Goal: Task Accomplishment & Management: Manage account settings

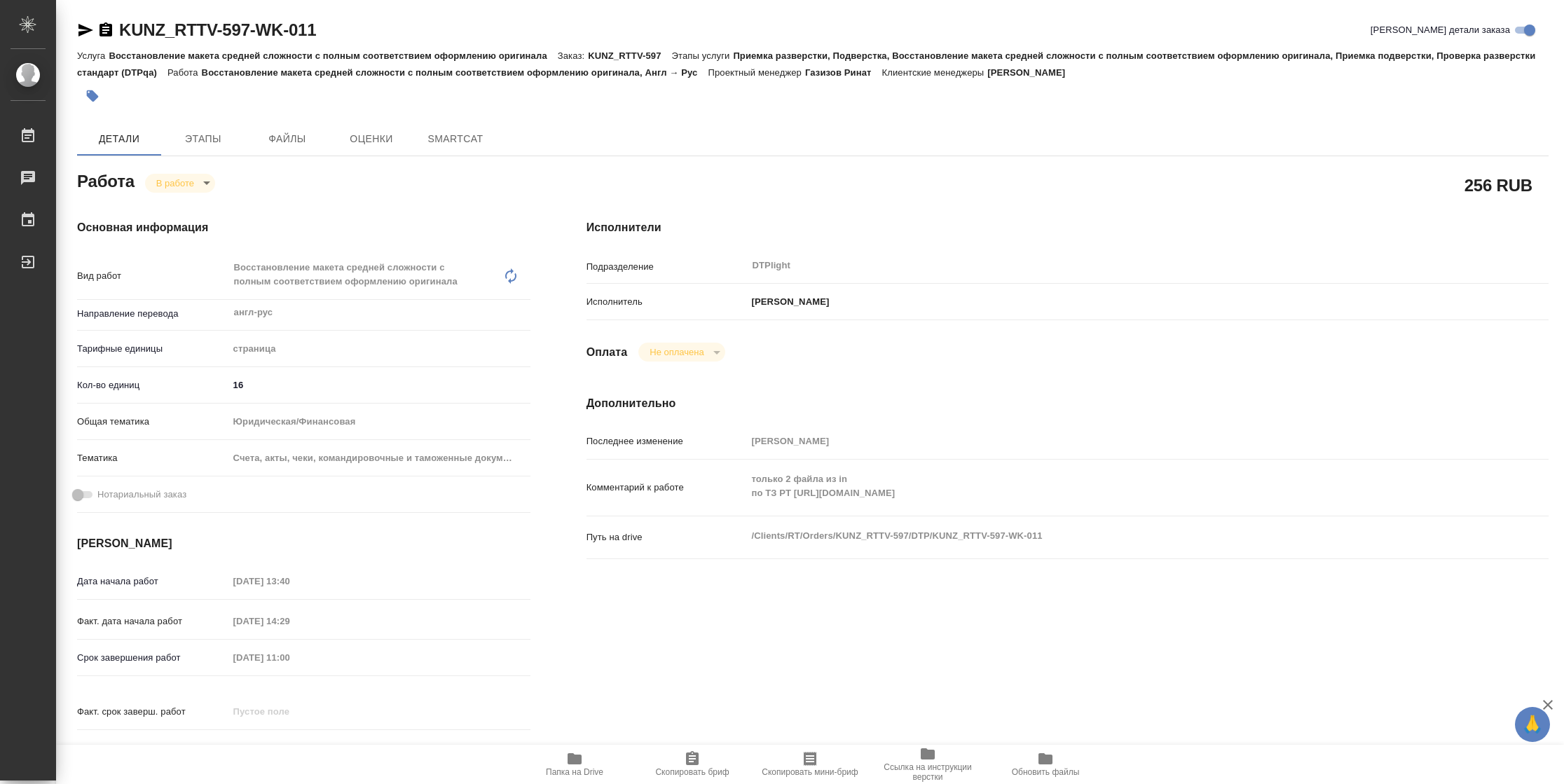
type textarea "x"
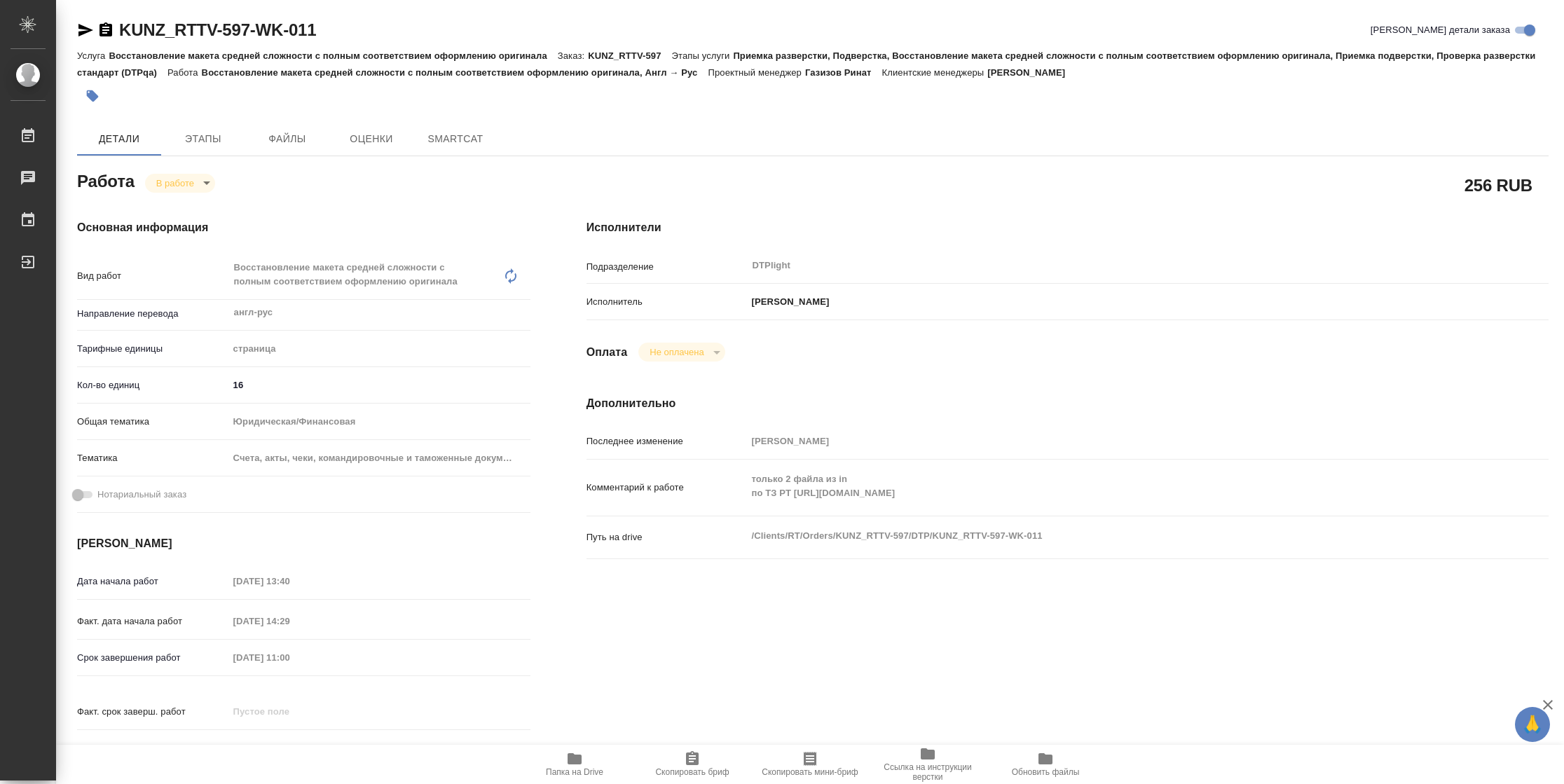
type textarea "x"
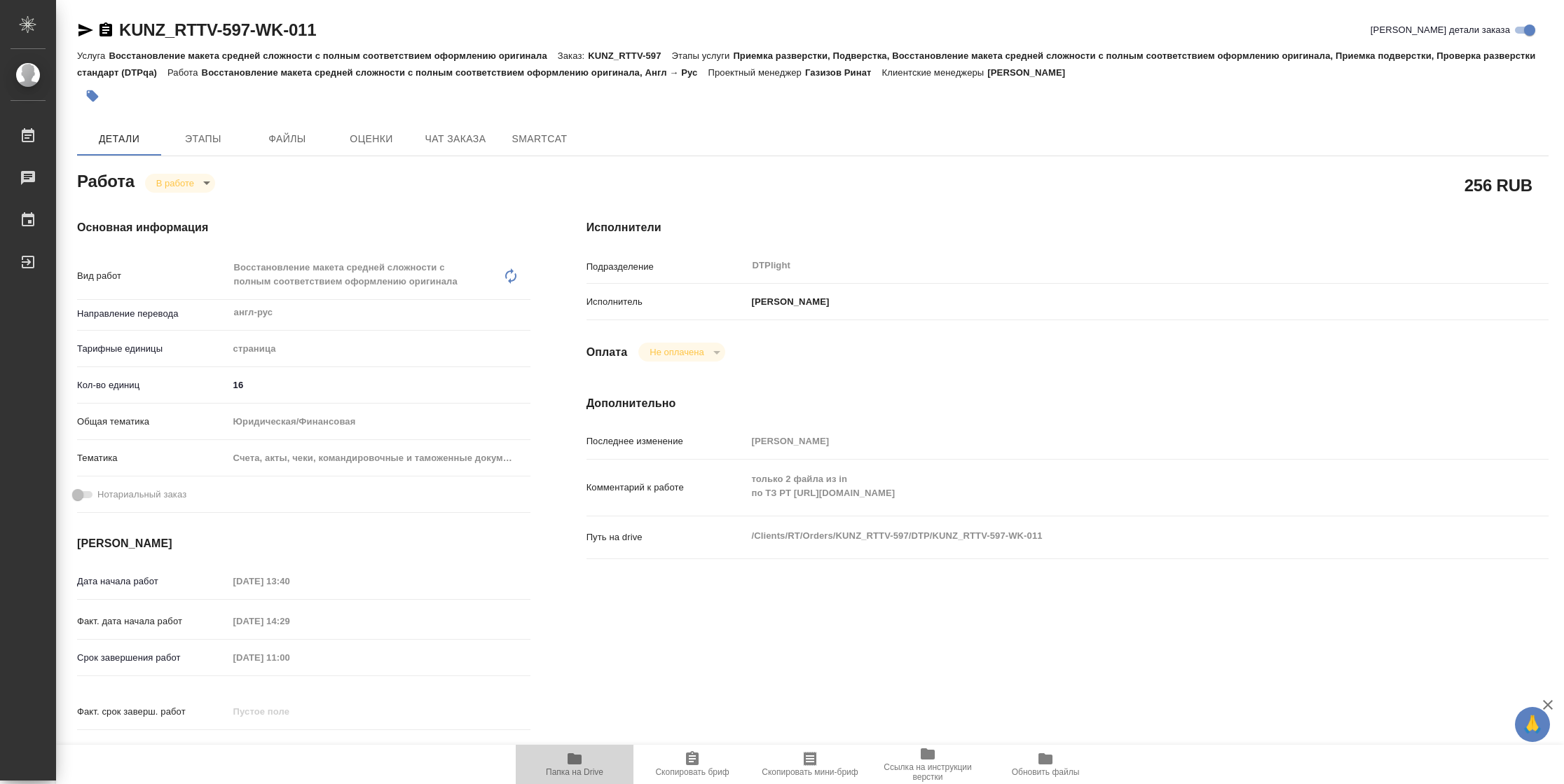
click at [565, 773] on span "Папка на Drive" at bounding box center [574, 771] width 57 height 9
type textarea "x"
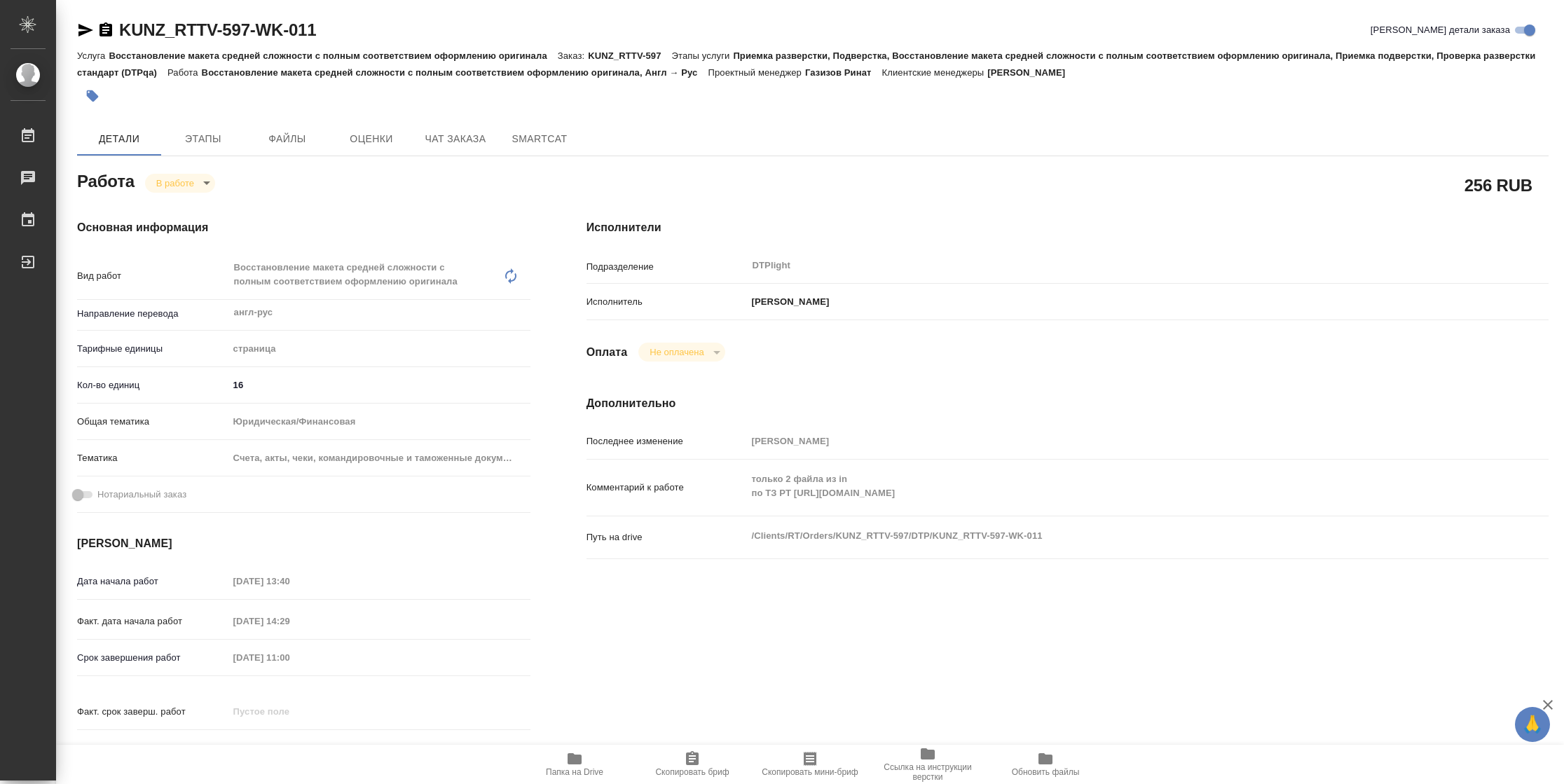
type textarea "x"
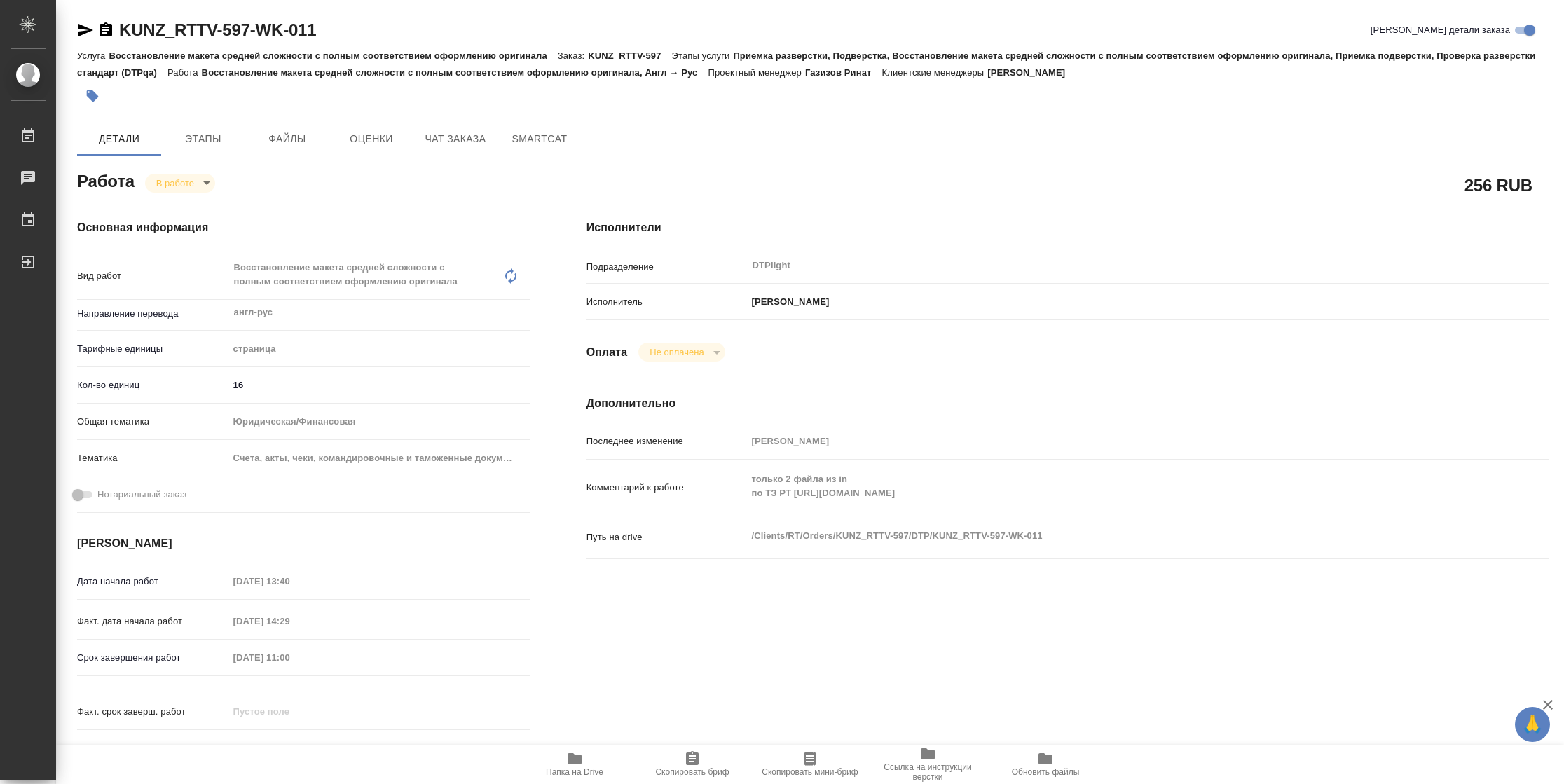
type textarea "x"
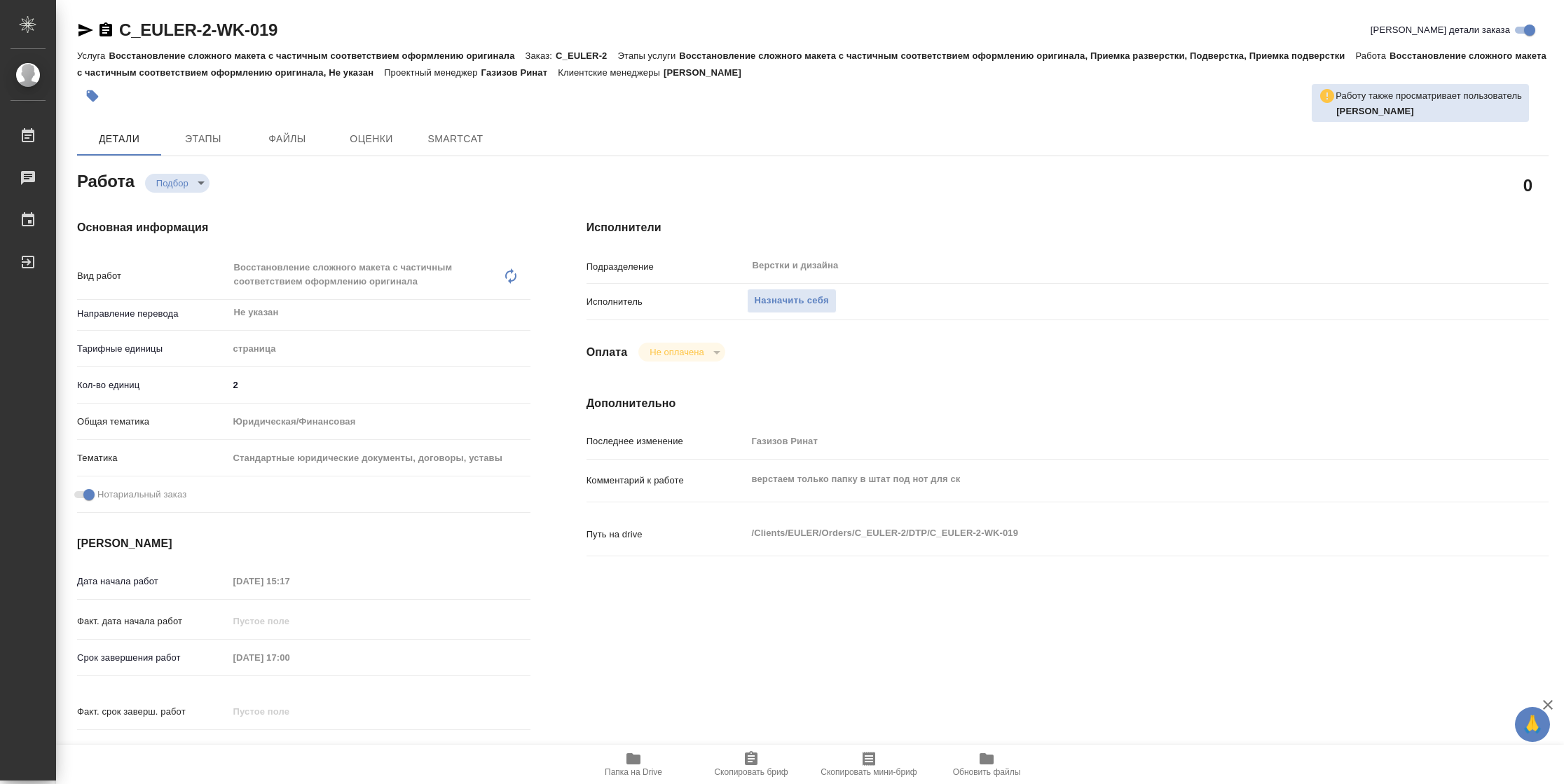
type textarea "x"
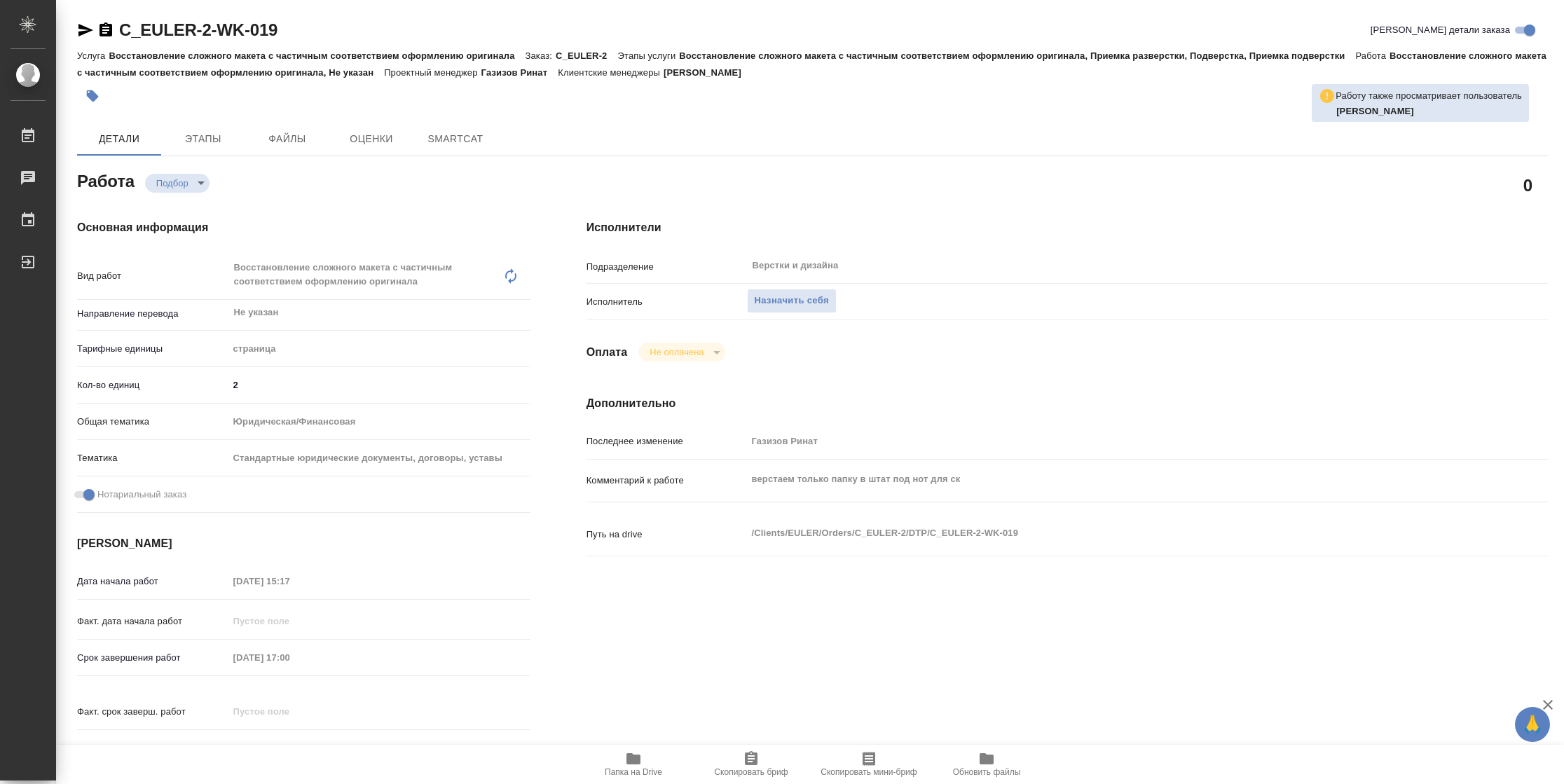
click at [615, 765] on span "Папка на Drive" at bounding box center [634, 763] width 101 height 27
type textarea "x"
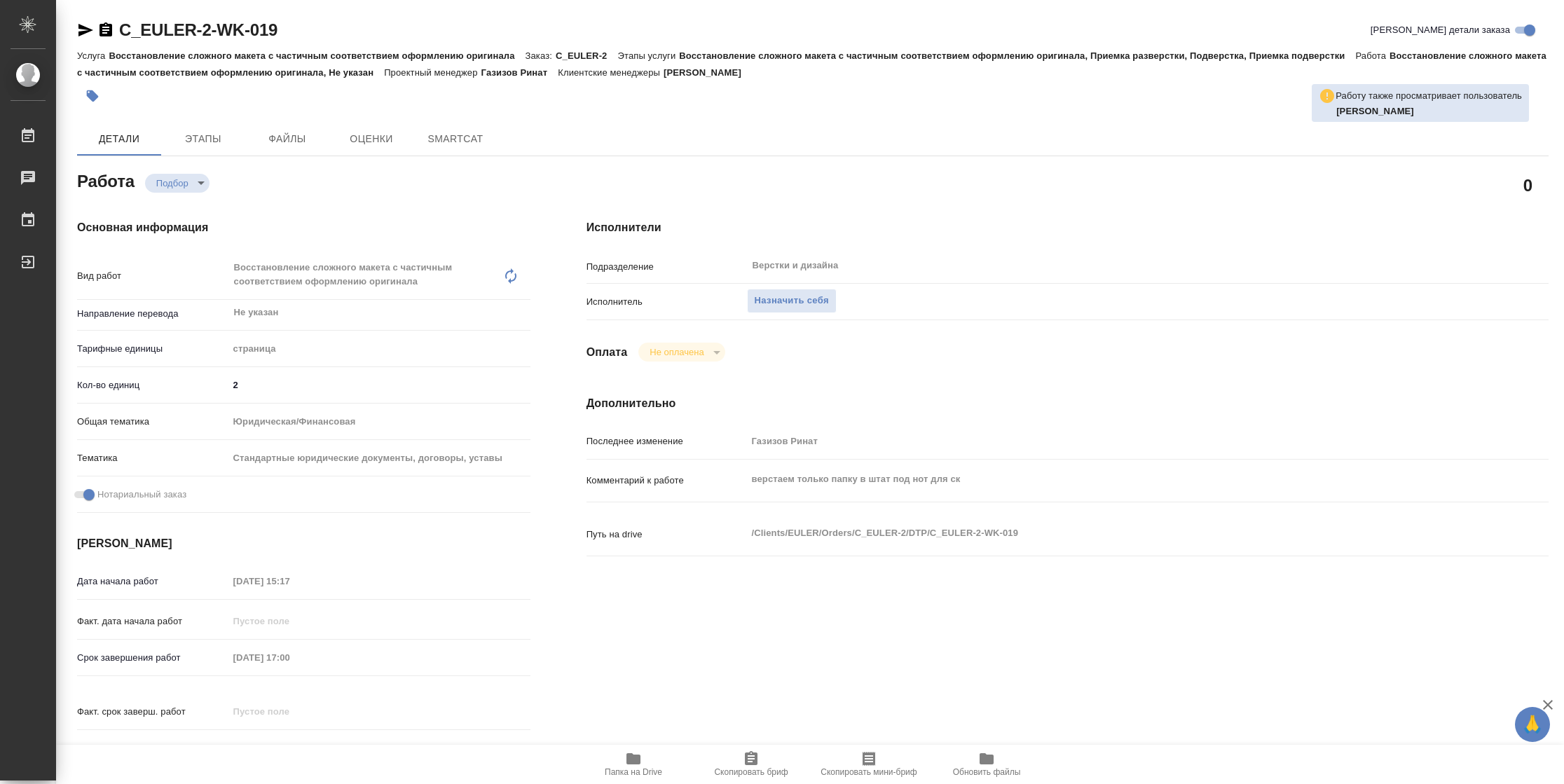
type textarea "x"
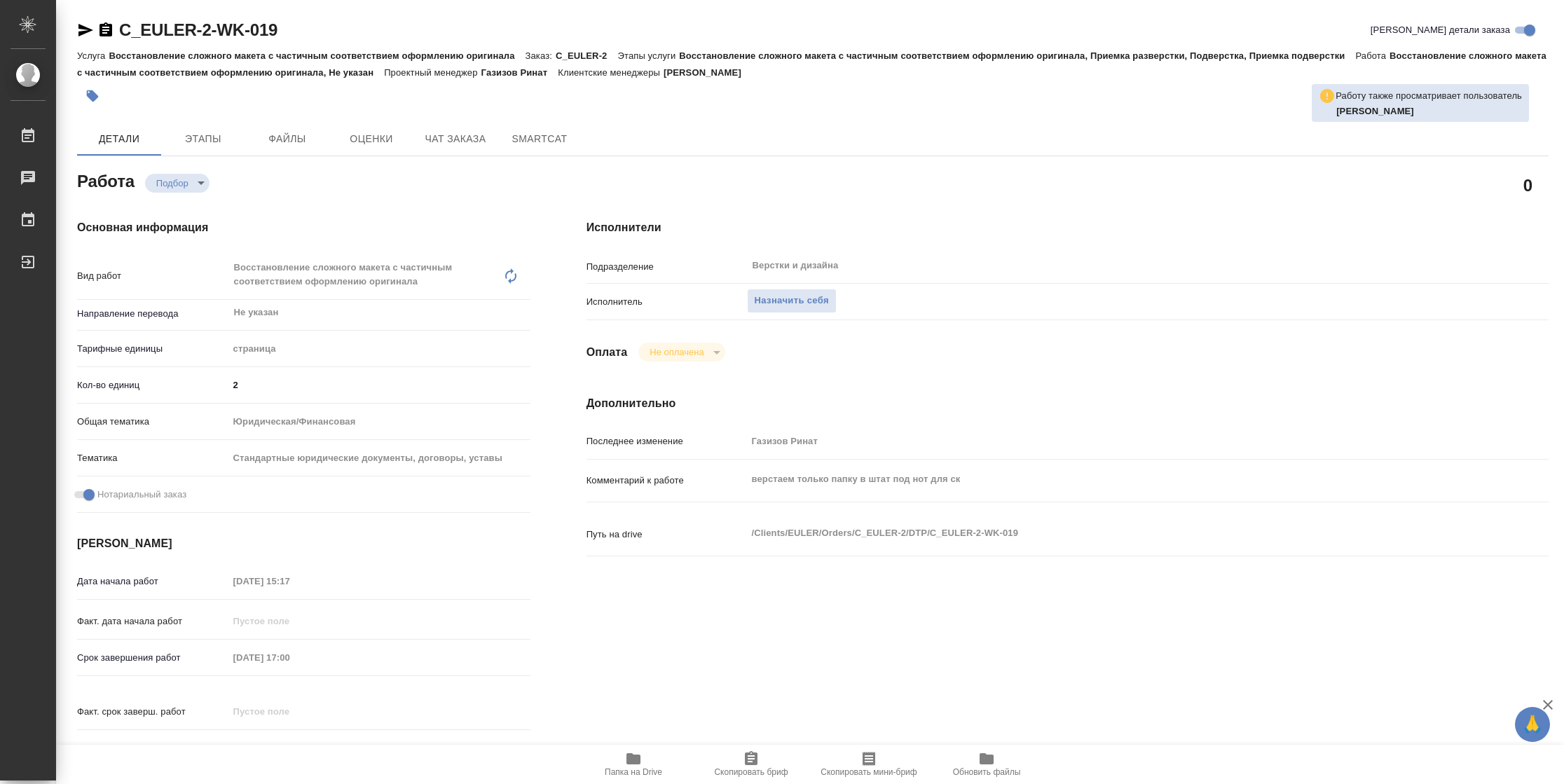
type textarea "x"
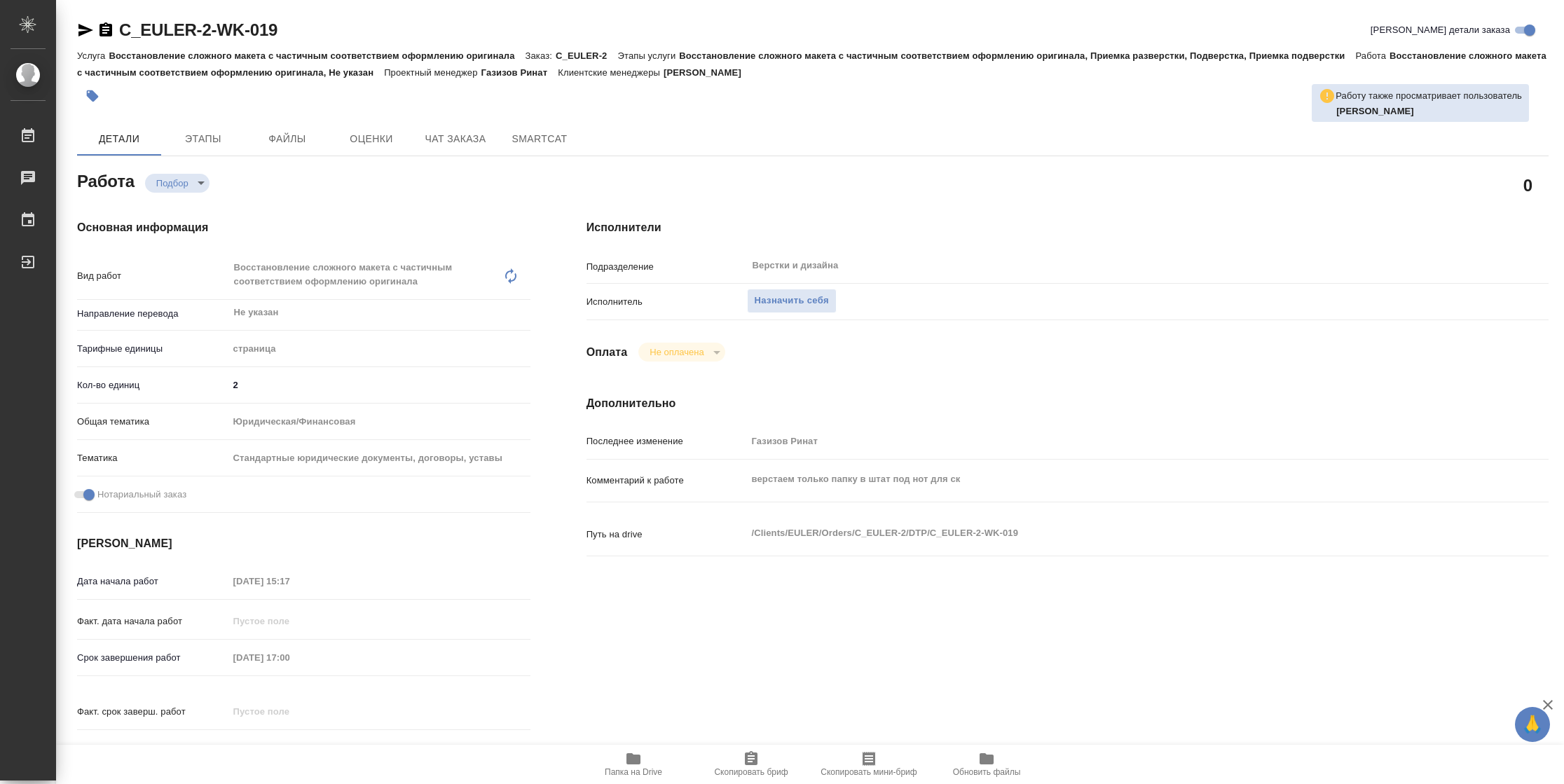
type textarea "x"
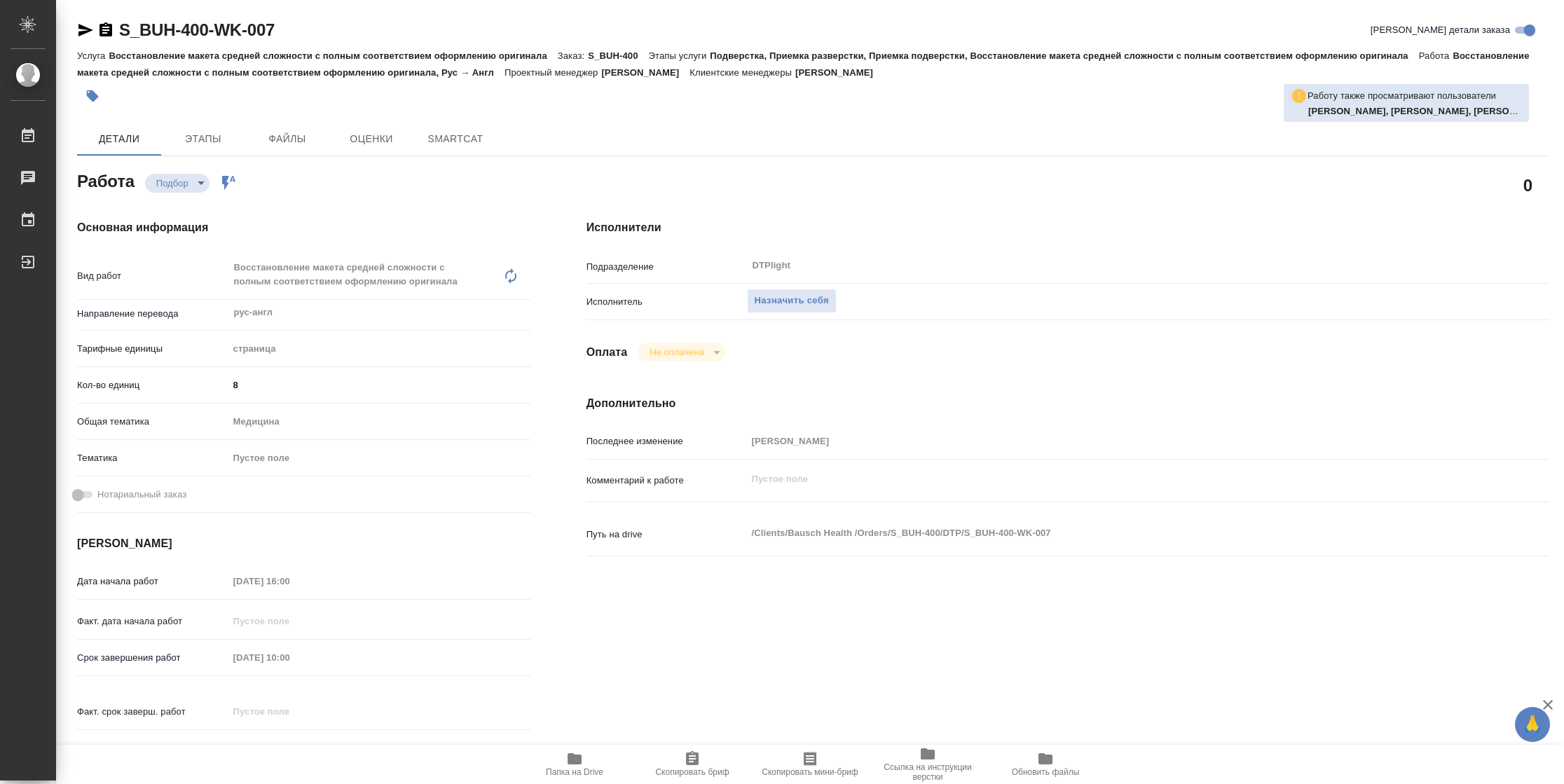
type textarea "x"
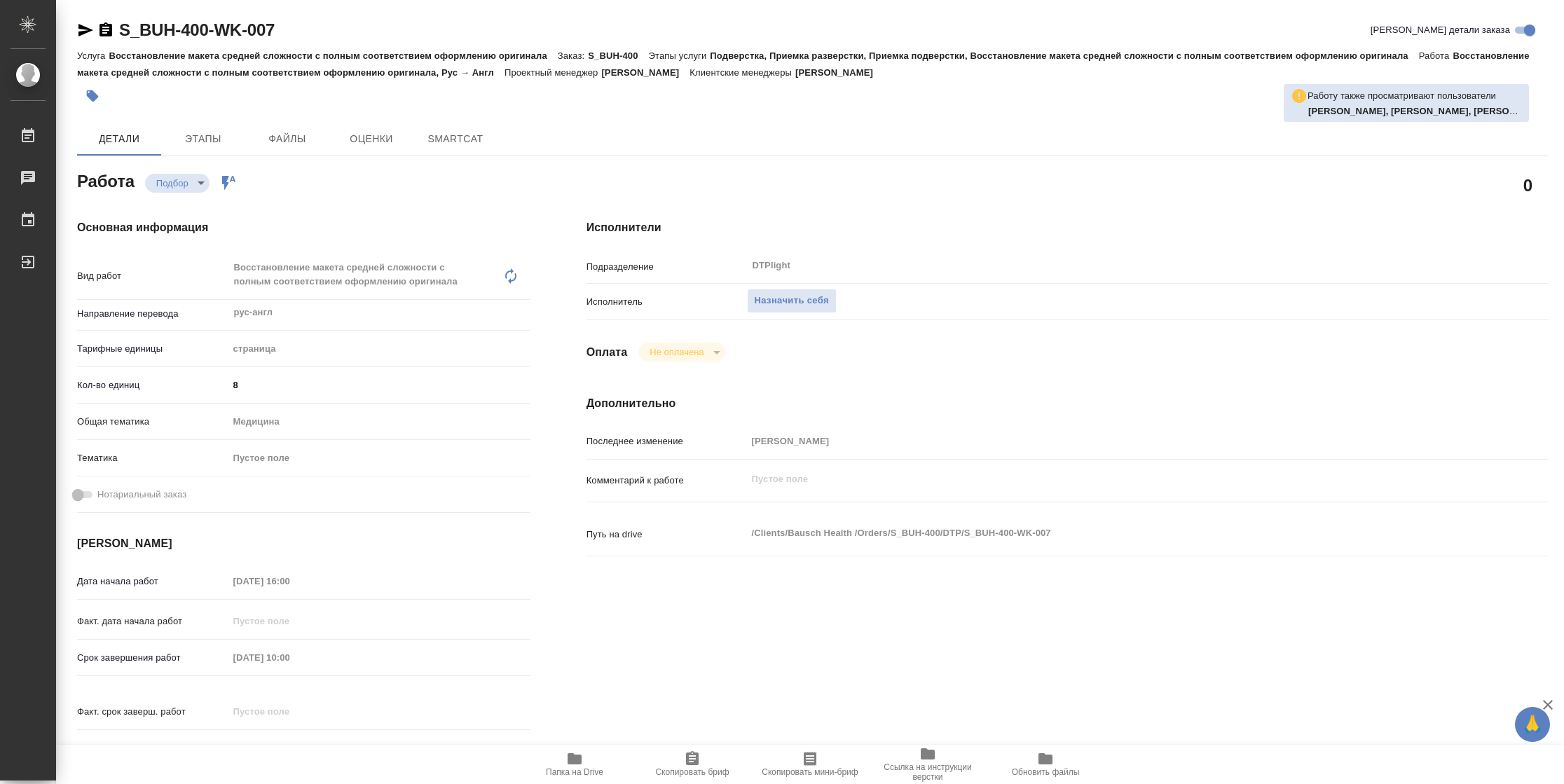
type textarea "x"
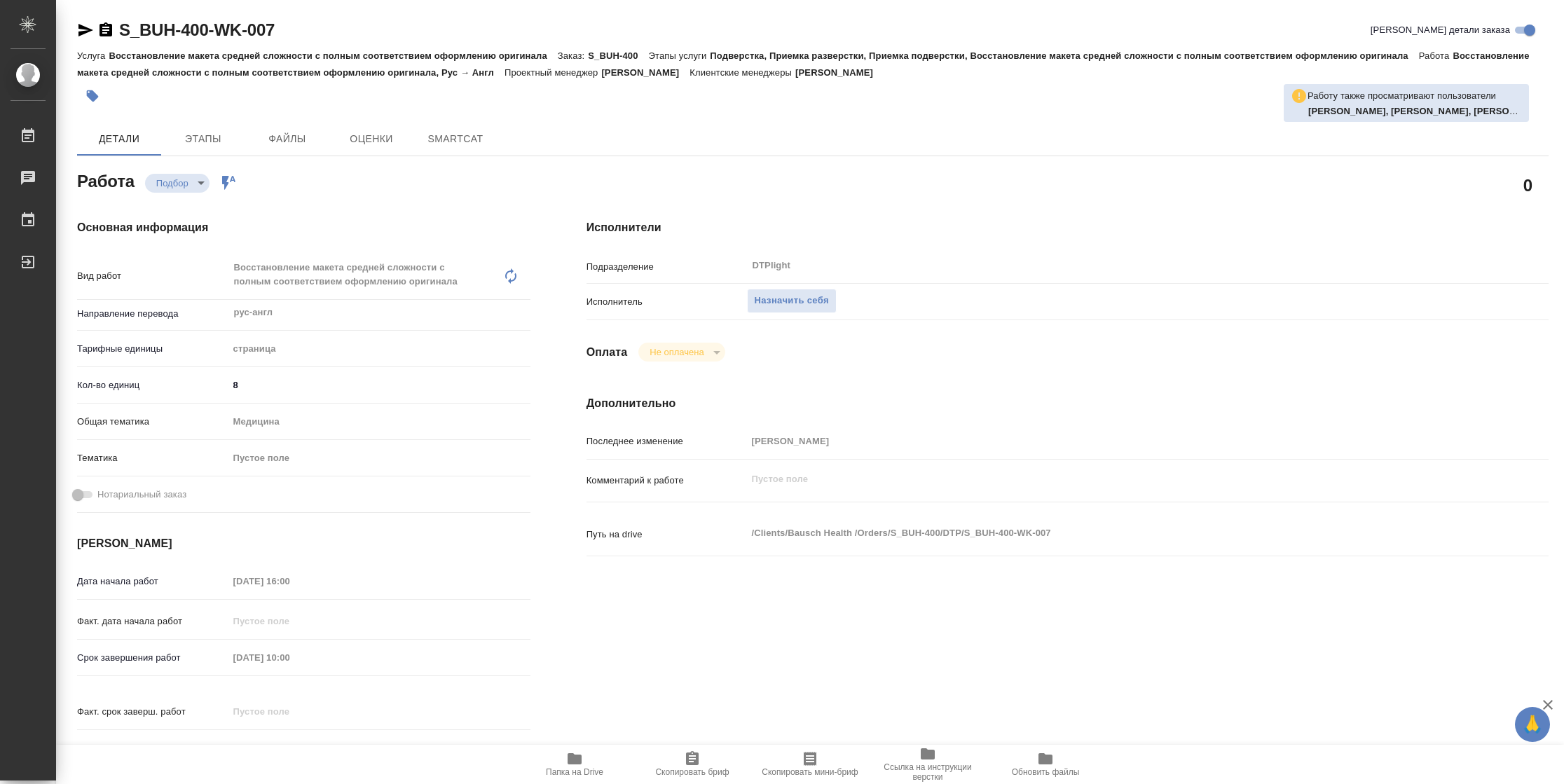
type textarea "x"
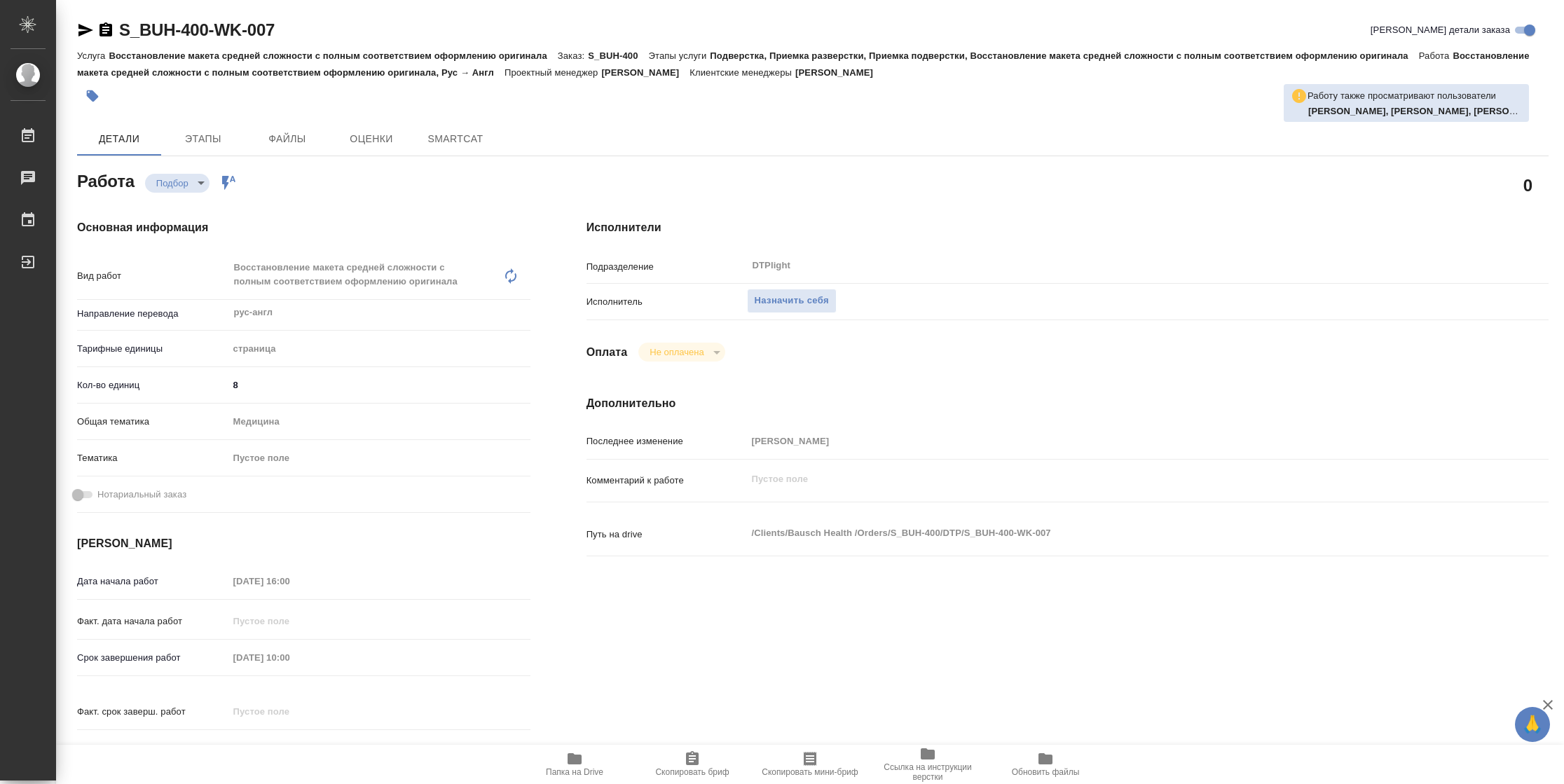
click at [573, 770] on span "Папка на Drive" at bounding box center [574, 771] width 57 height 9
type textarea "x"
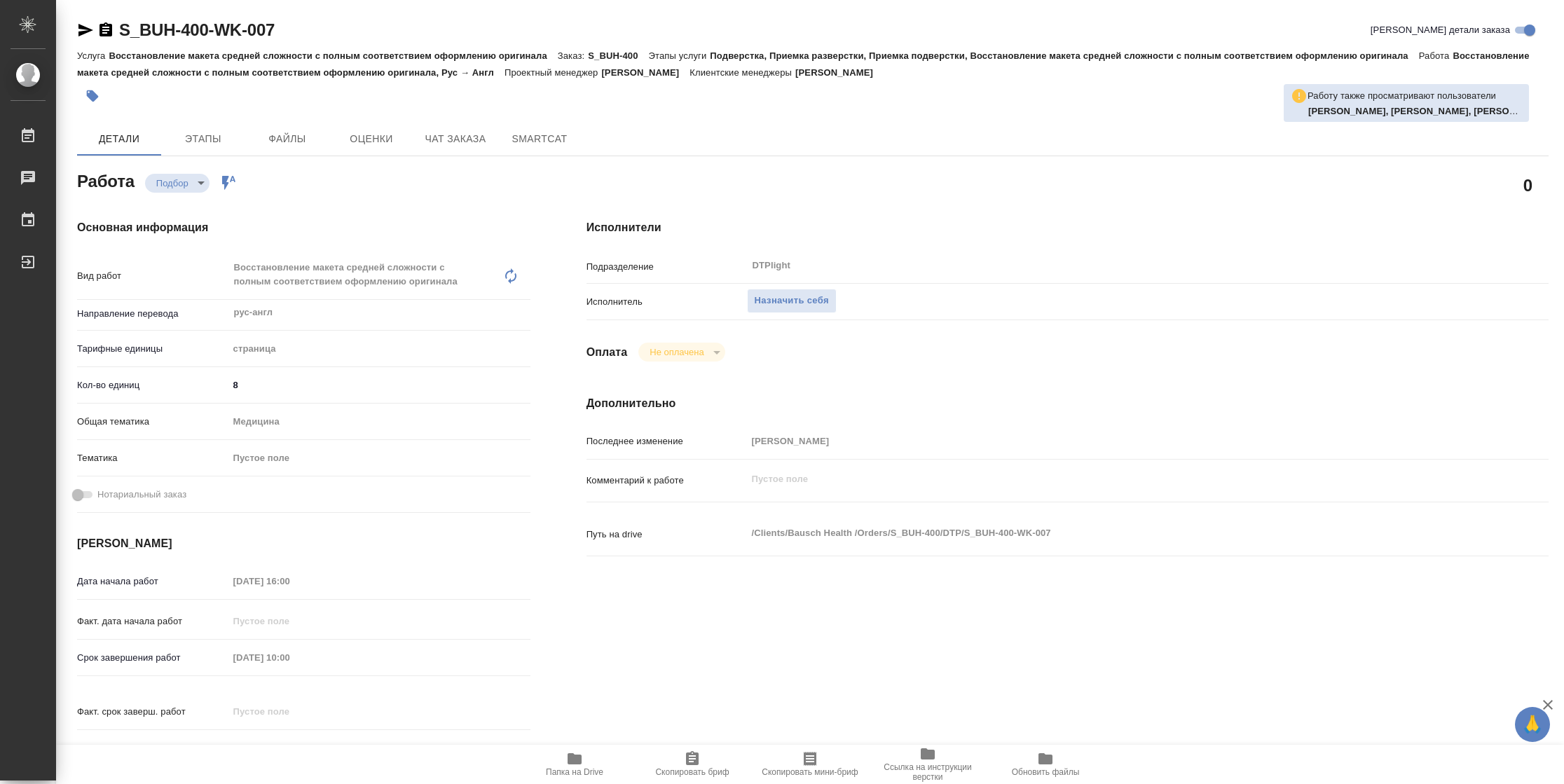
type textarea "x"
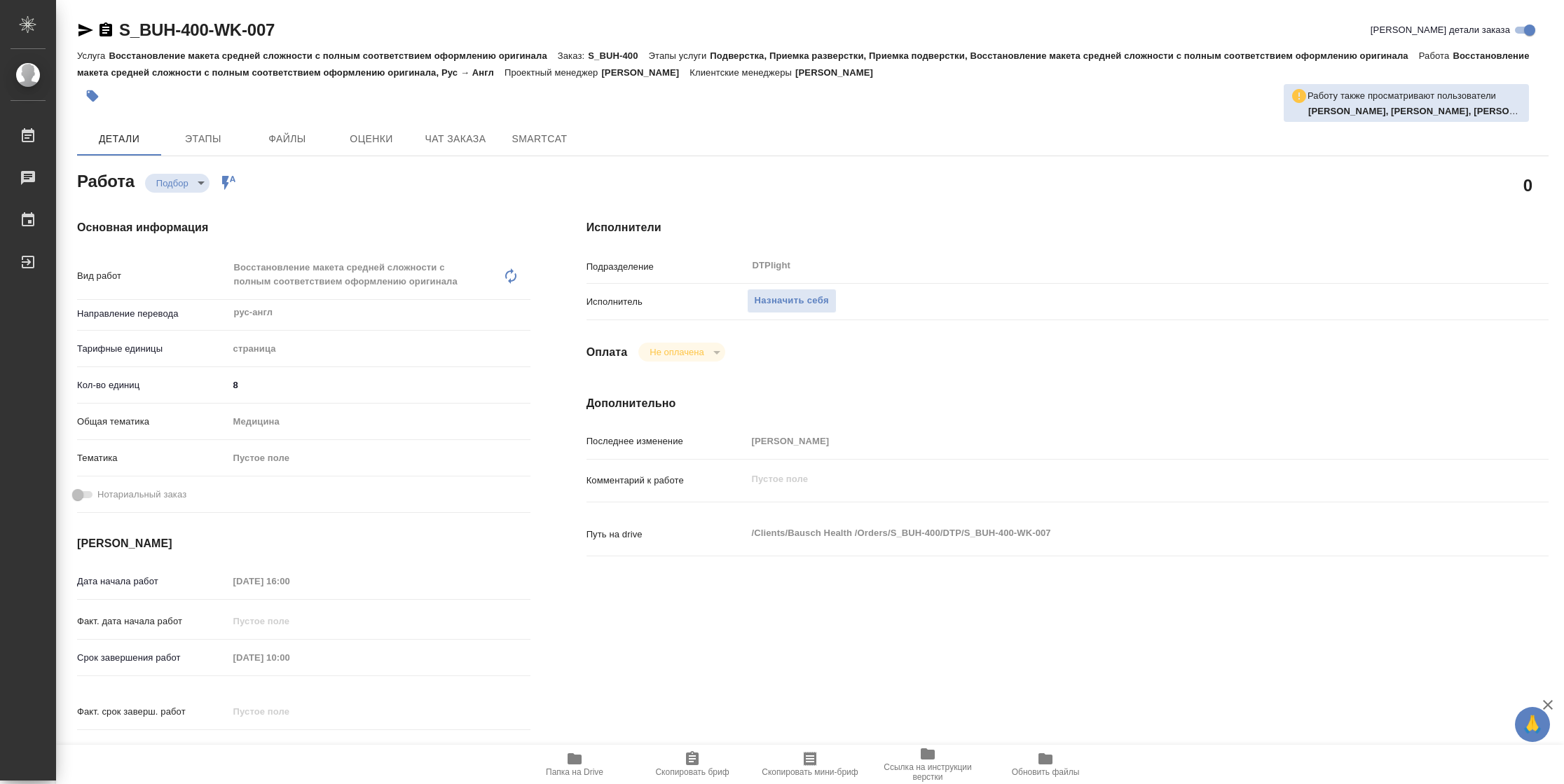
type textarea "x"
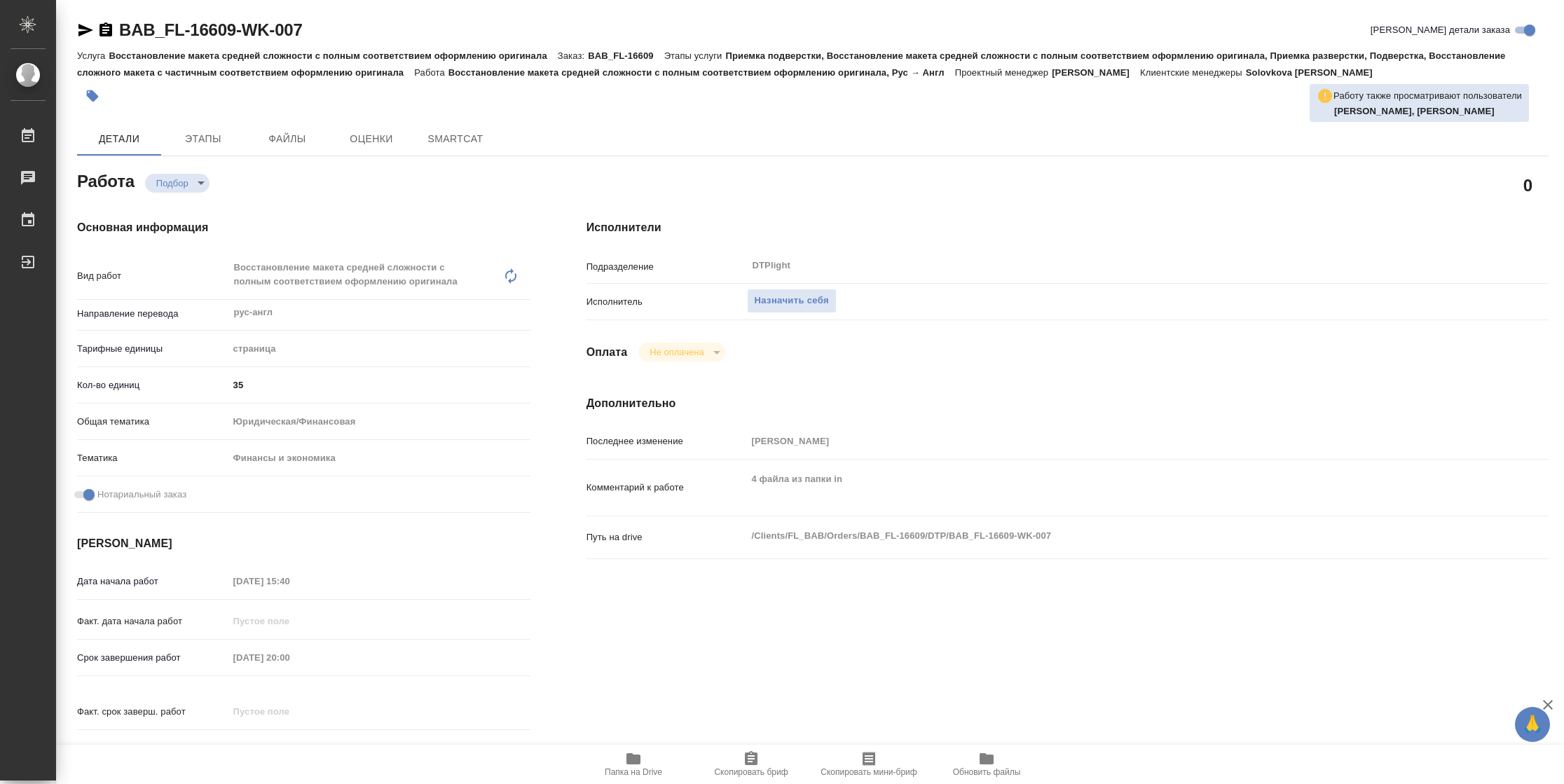
type textarea "x"
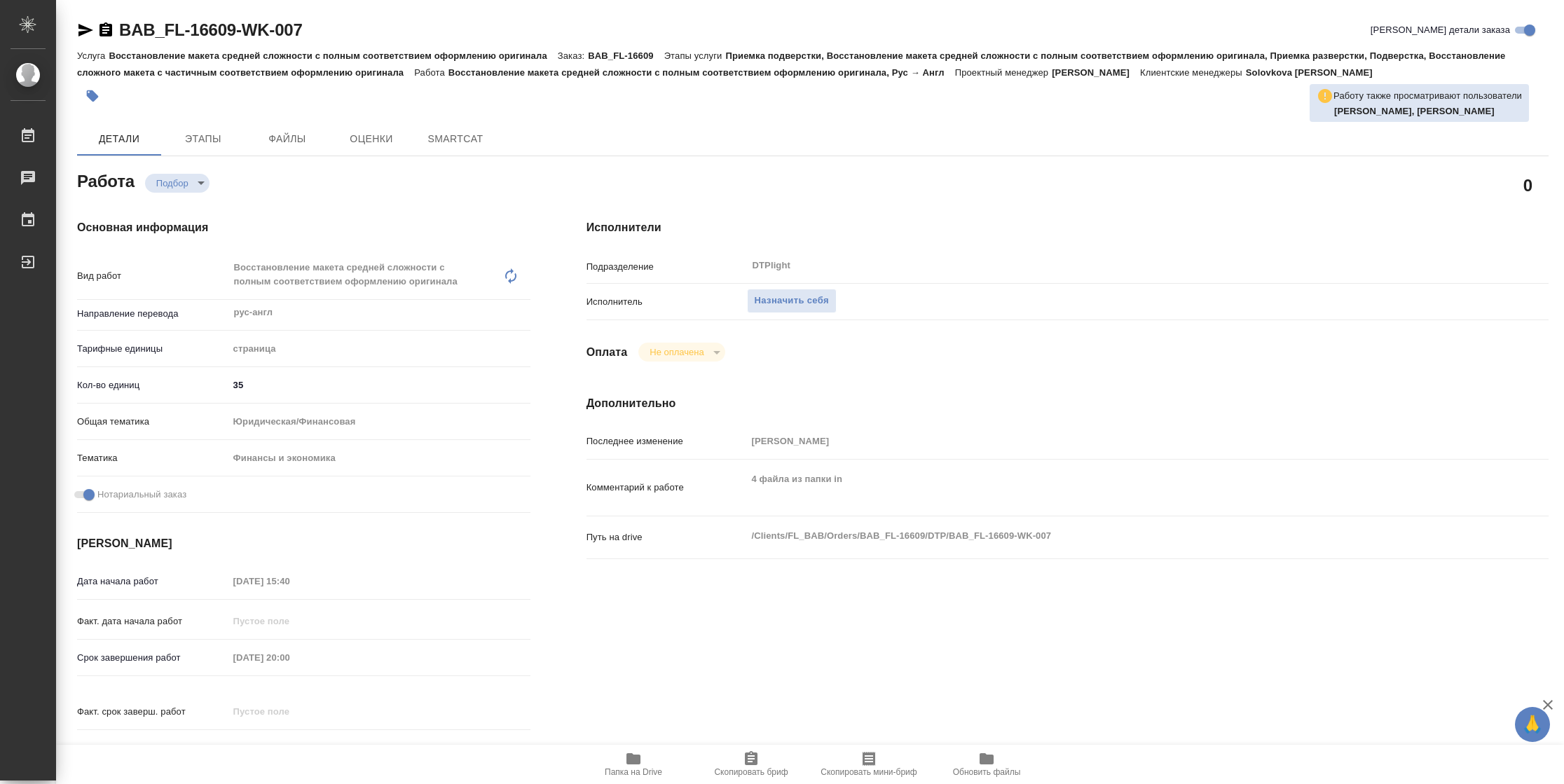
type textarea "x"
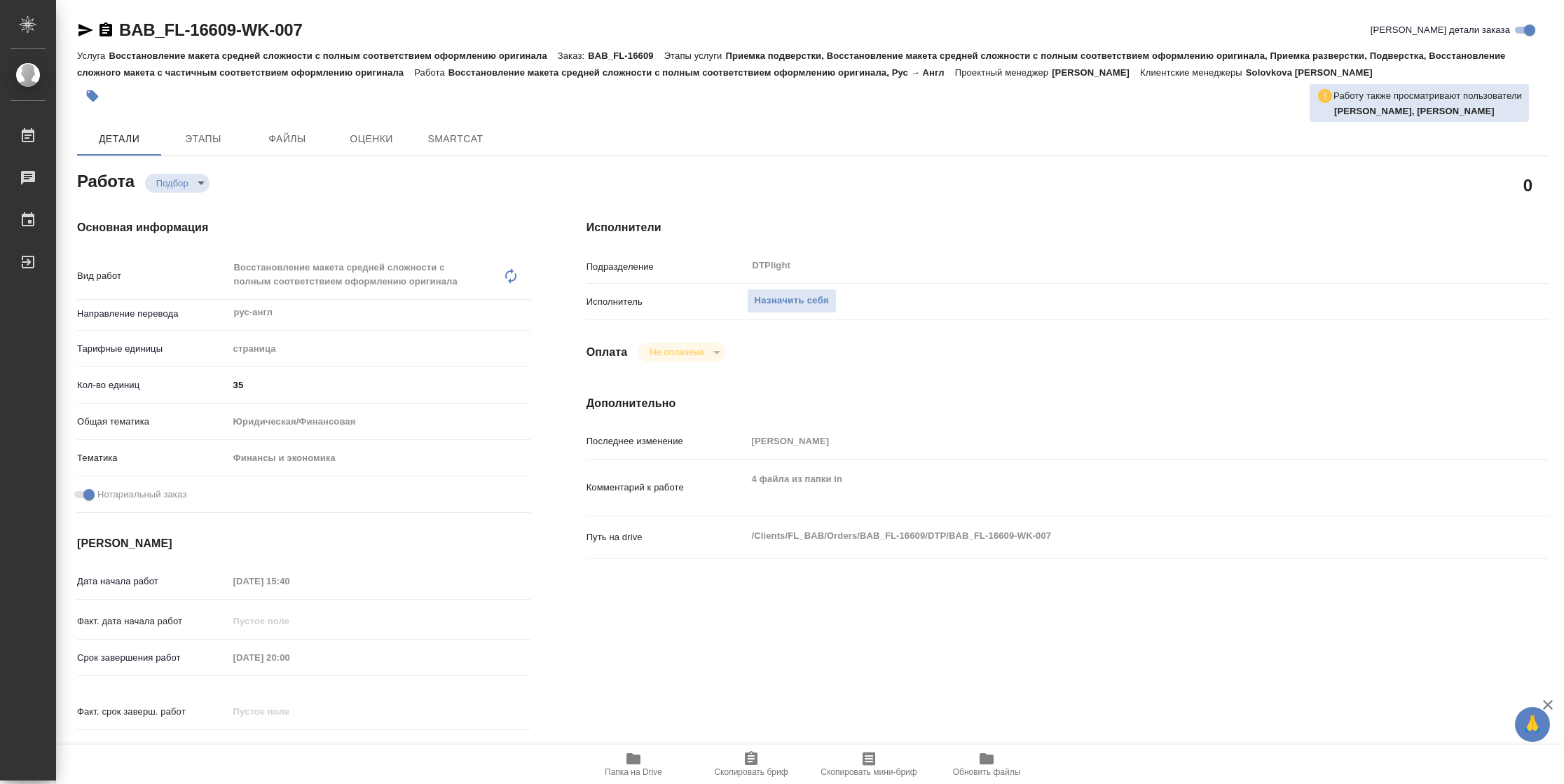
type textarea "x"
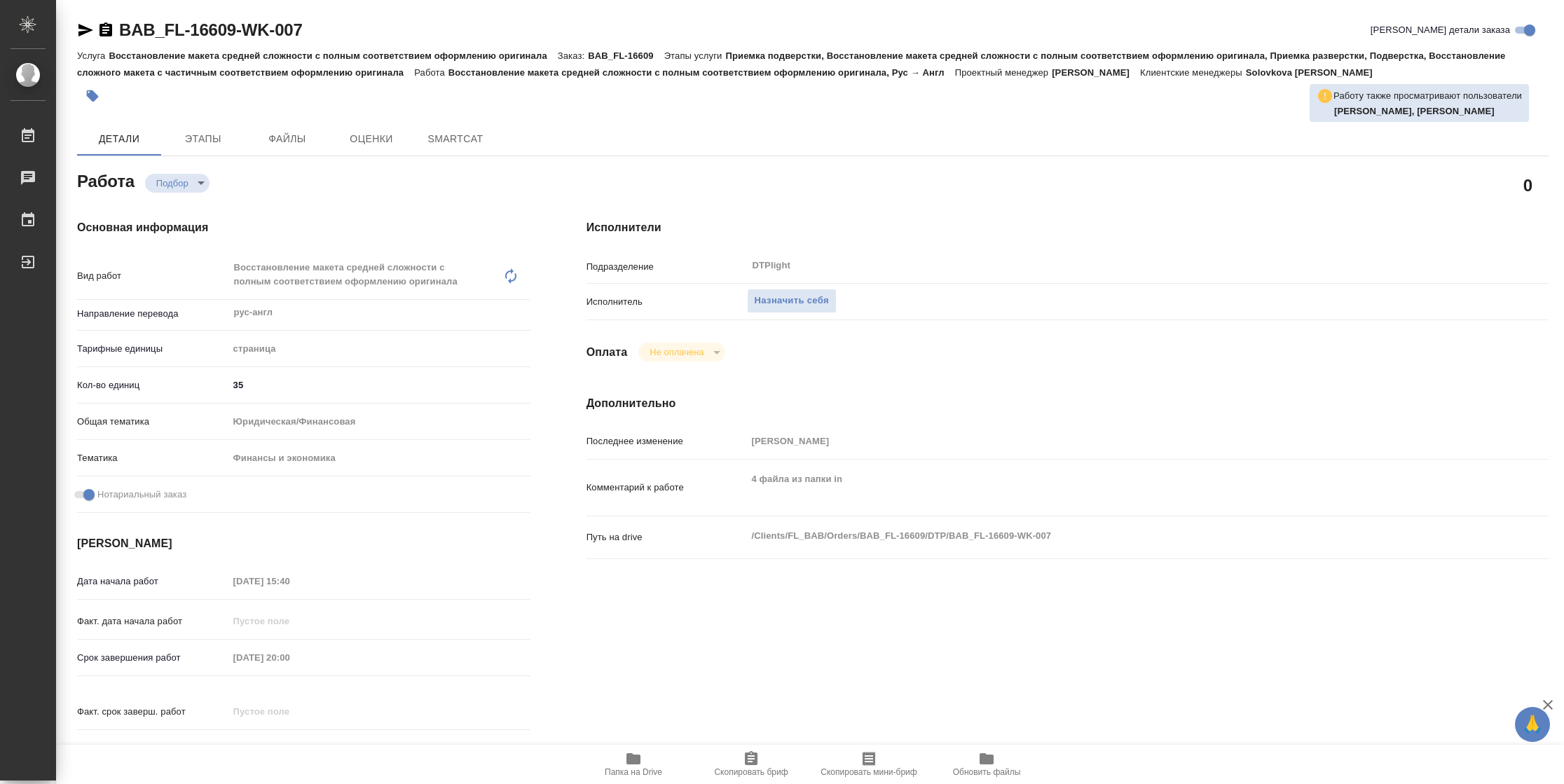
click at [634, 765] on icon "button" at bounding box center [634, 758] width 17 height 17
type textarea "x"
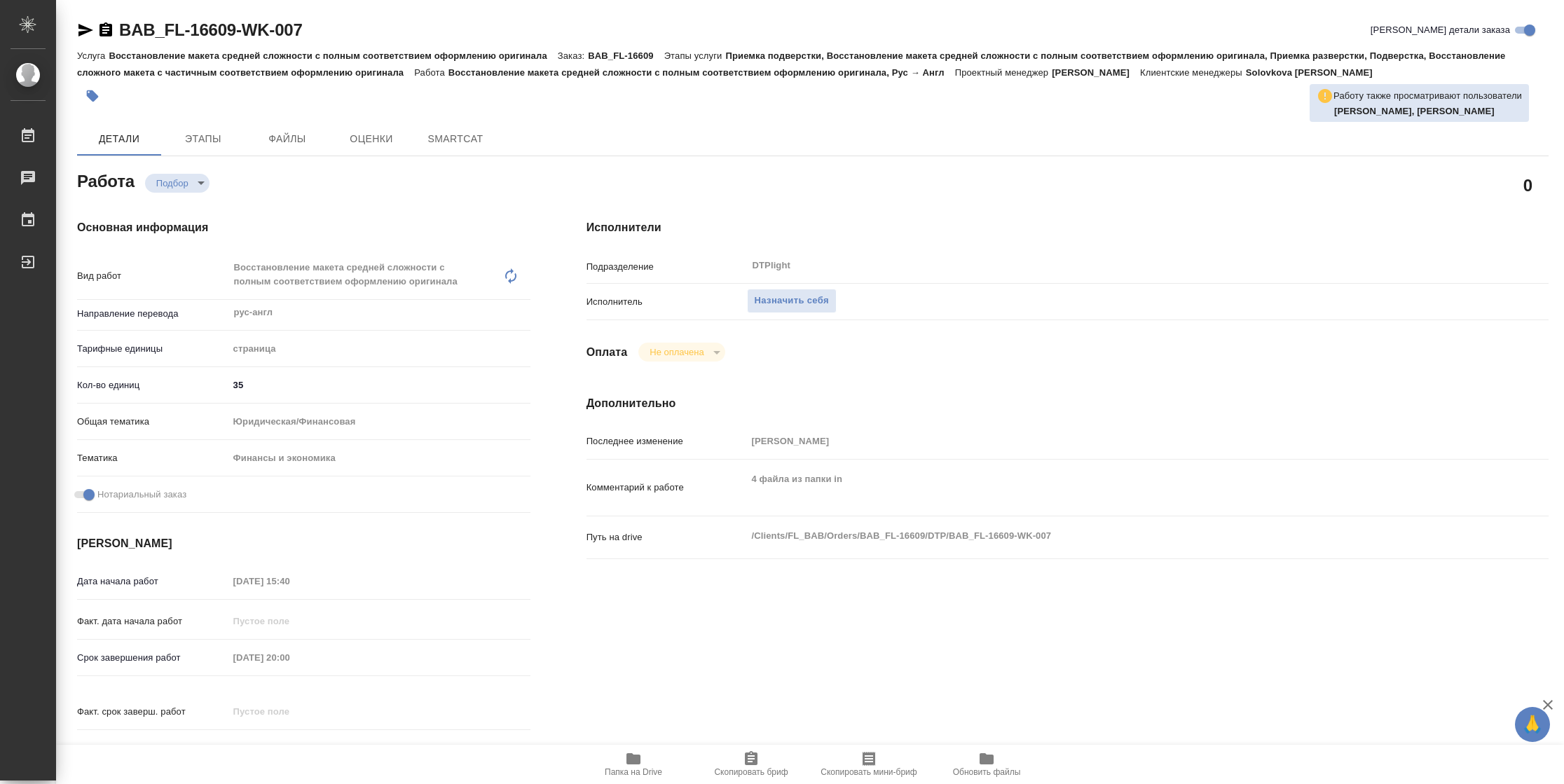
type textarea "x"
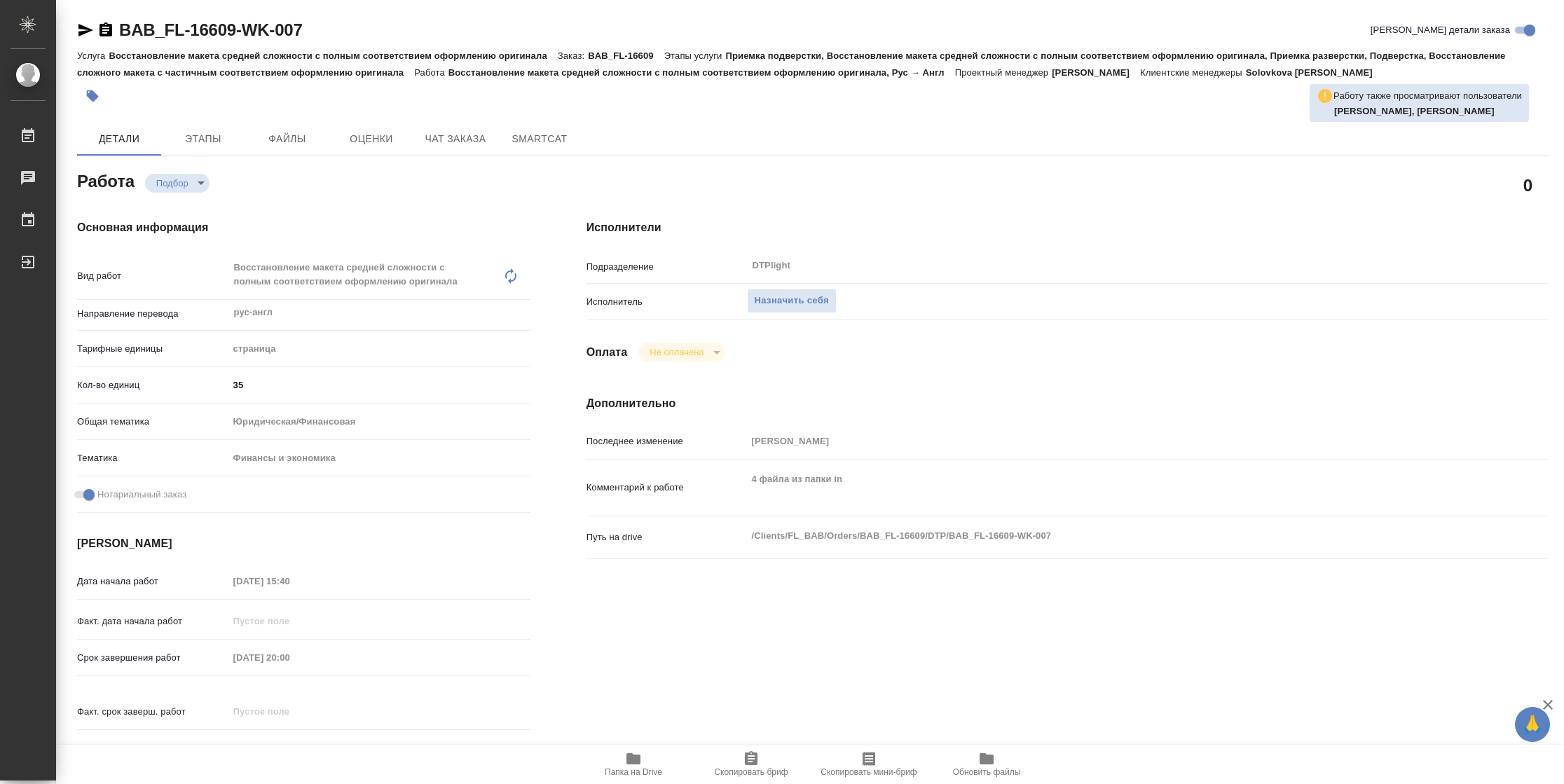
type textarea "x"
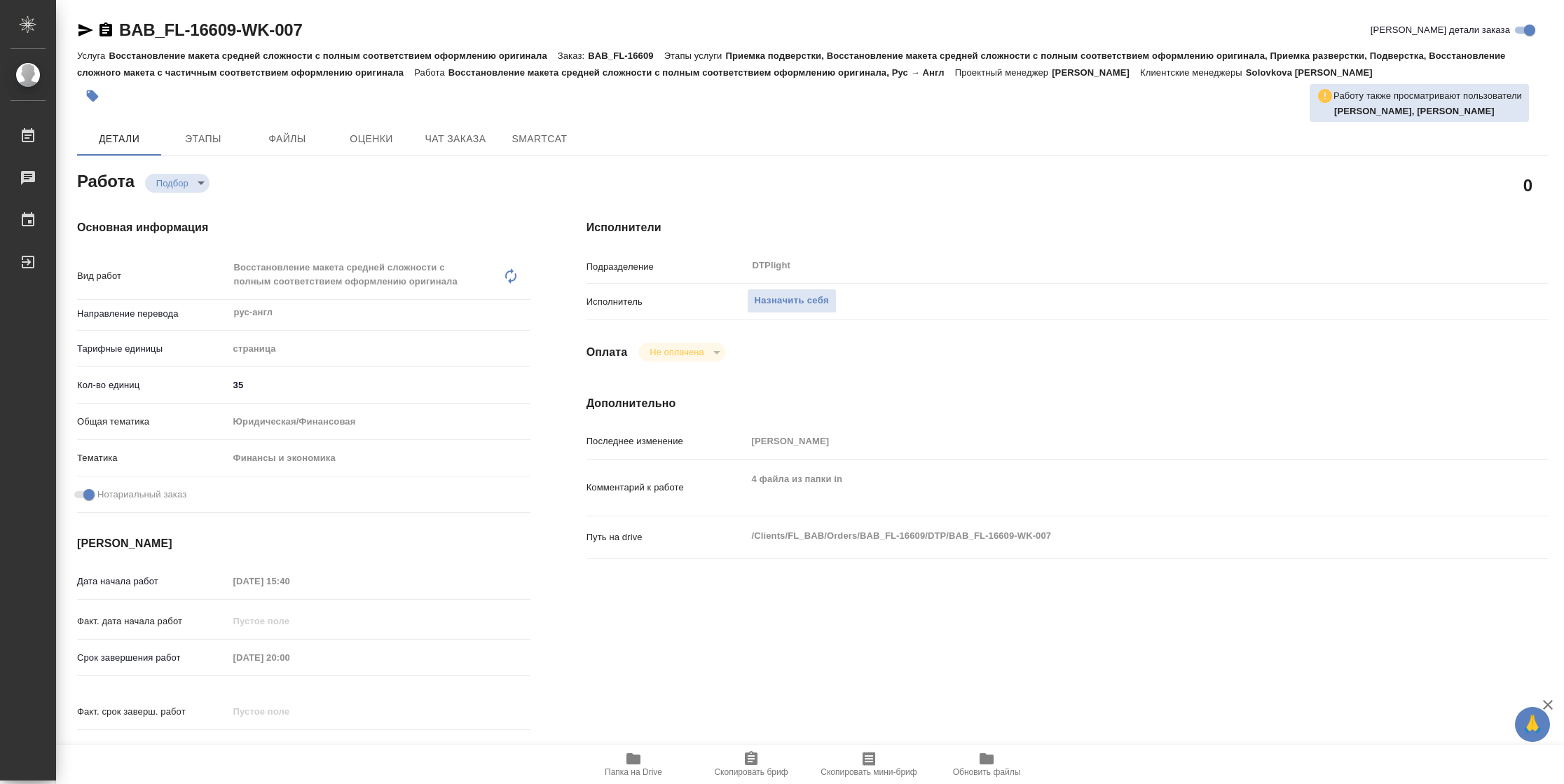
type textarea "x"
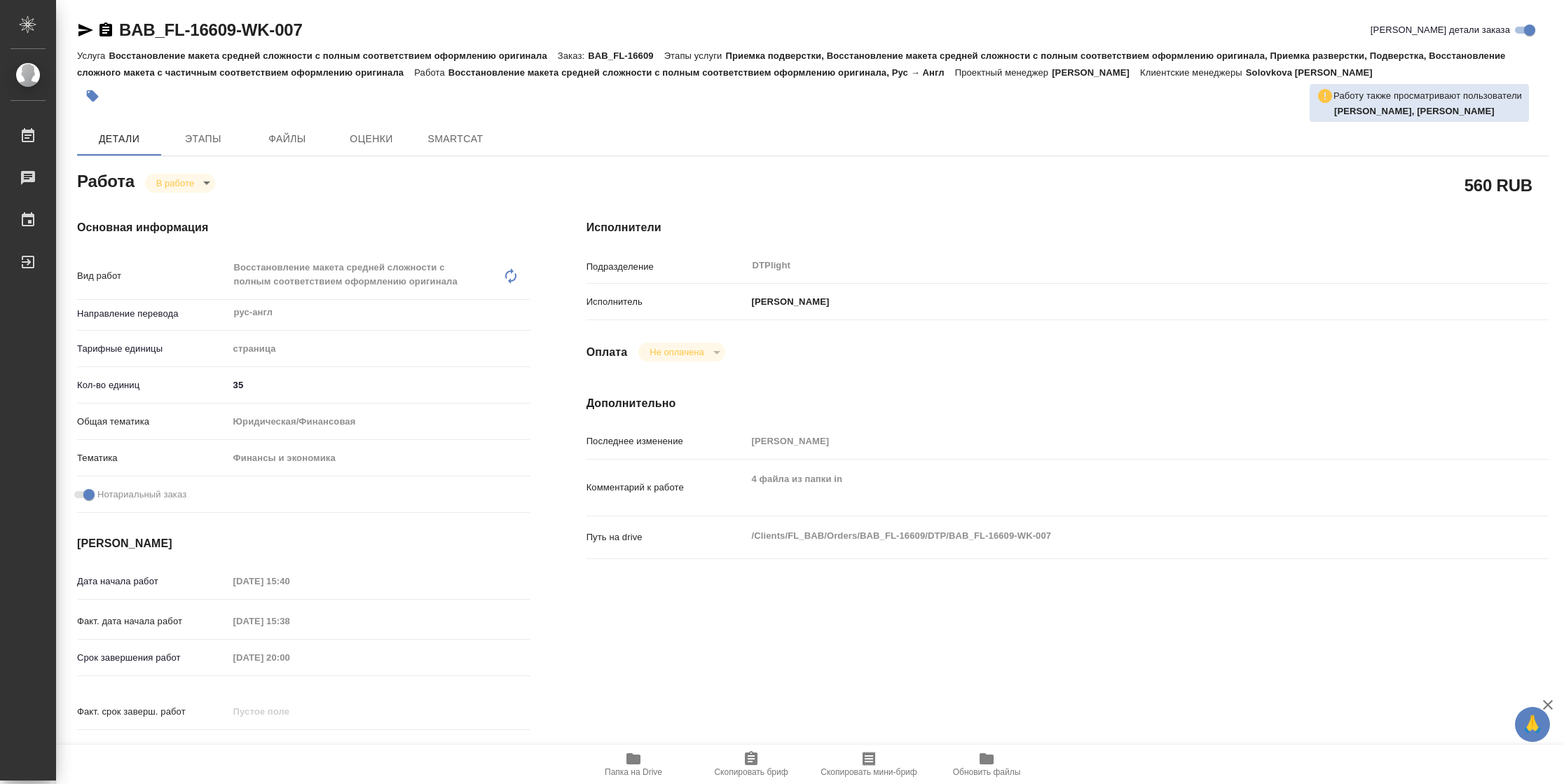
type textarea "x"
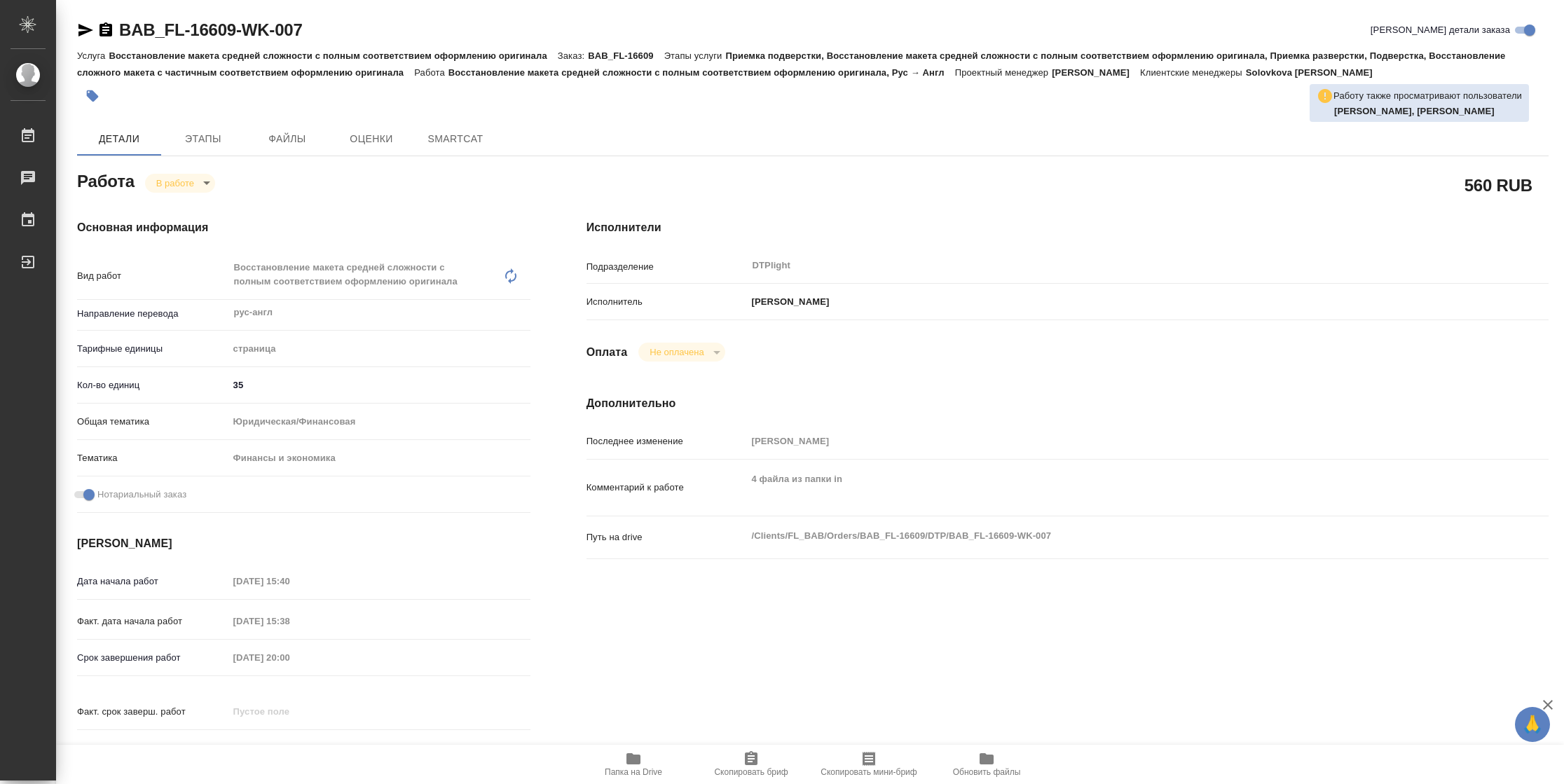
type textarea "x"
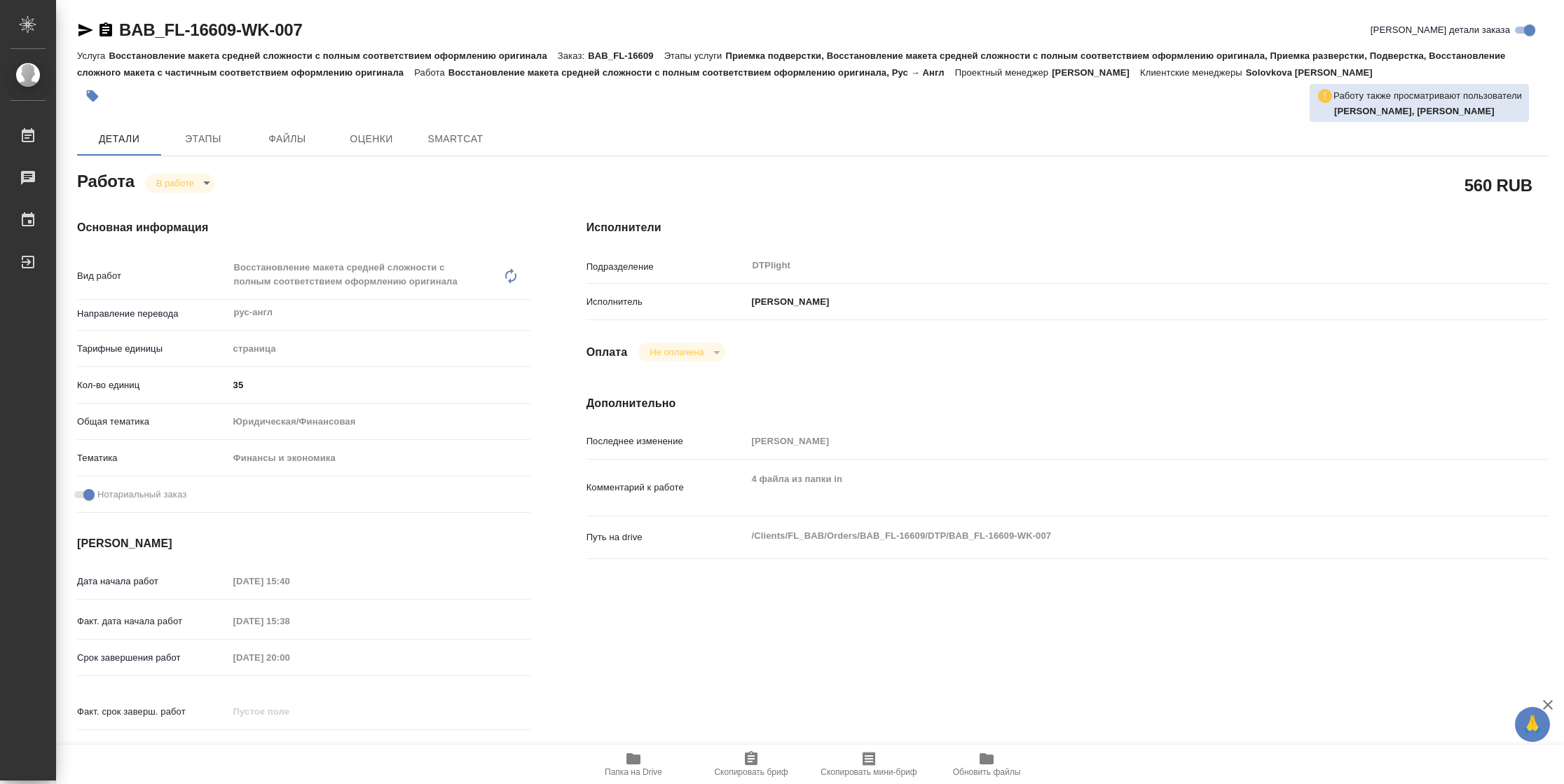
type textarea "x"
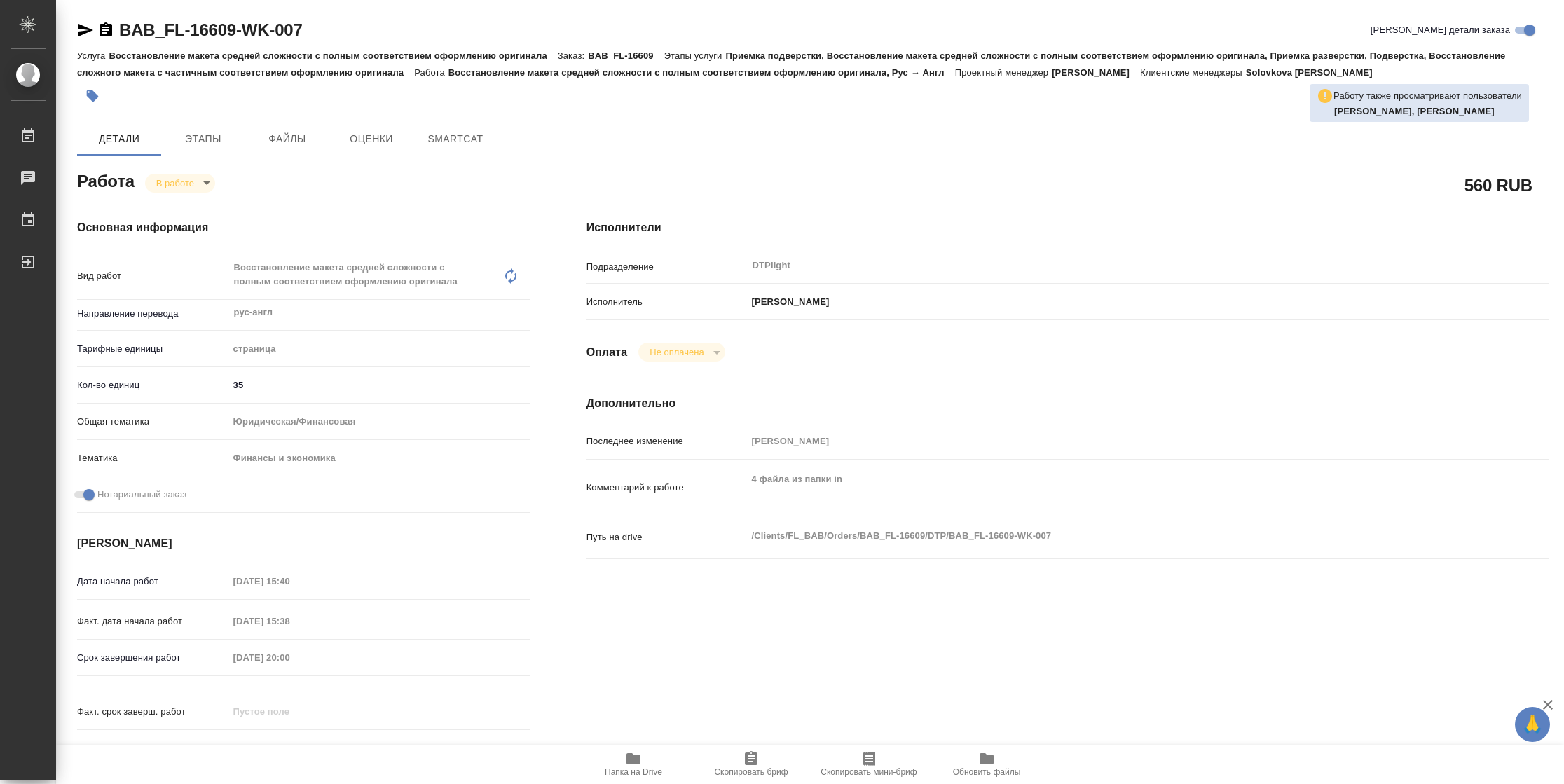
type textarea "x"
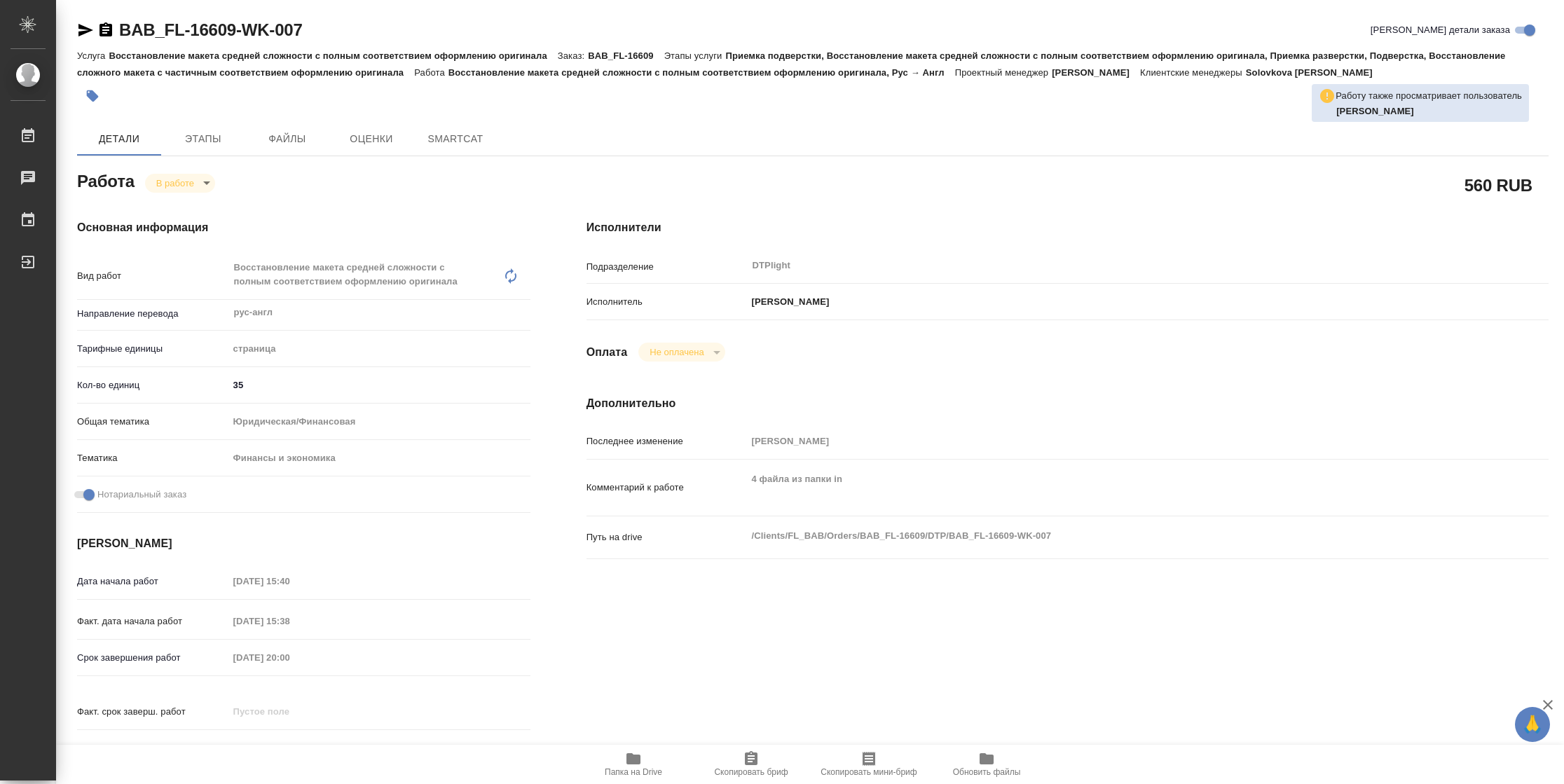
type textarea "x"
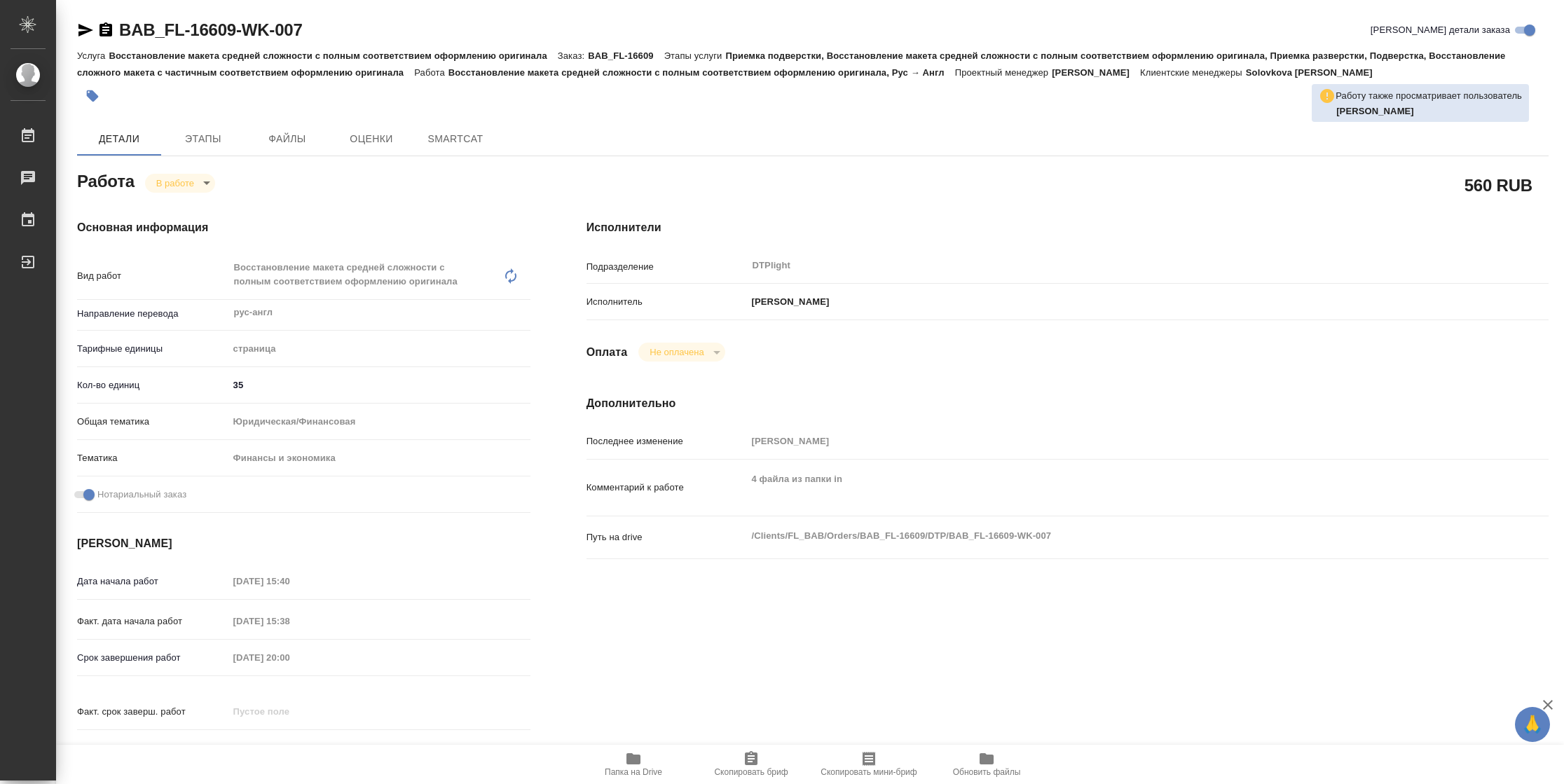
type textarea "x"
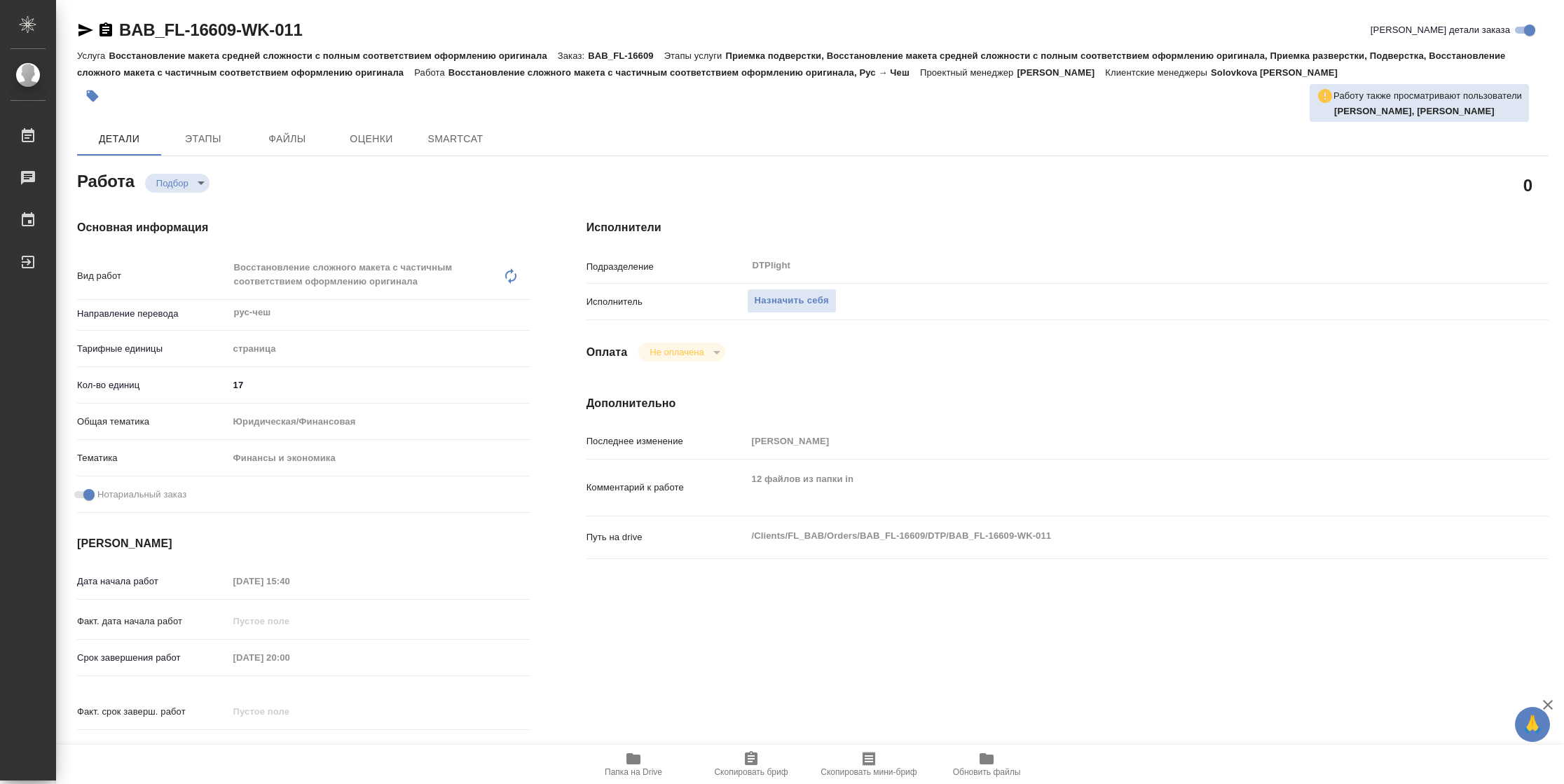
type textarea "x"
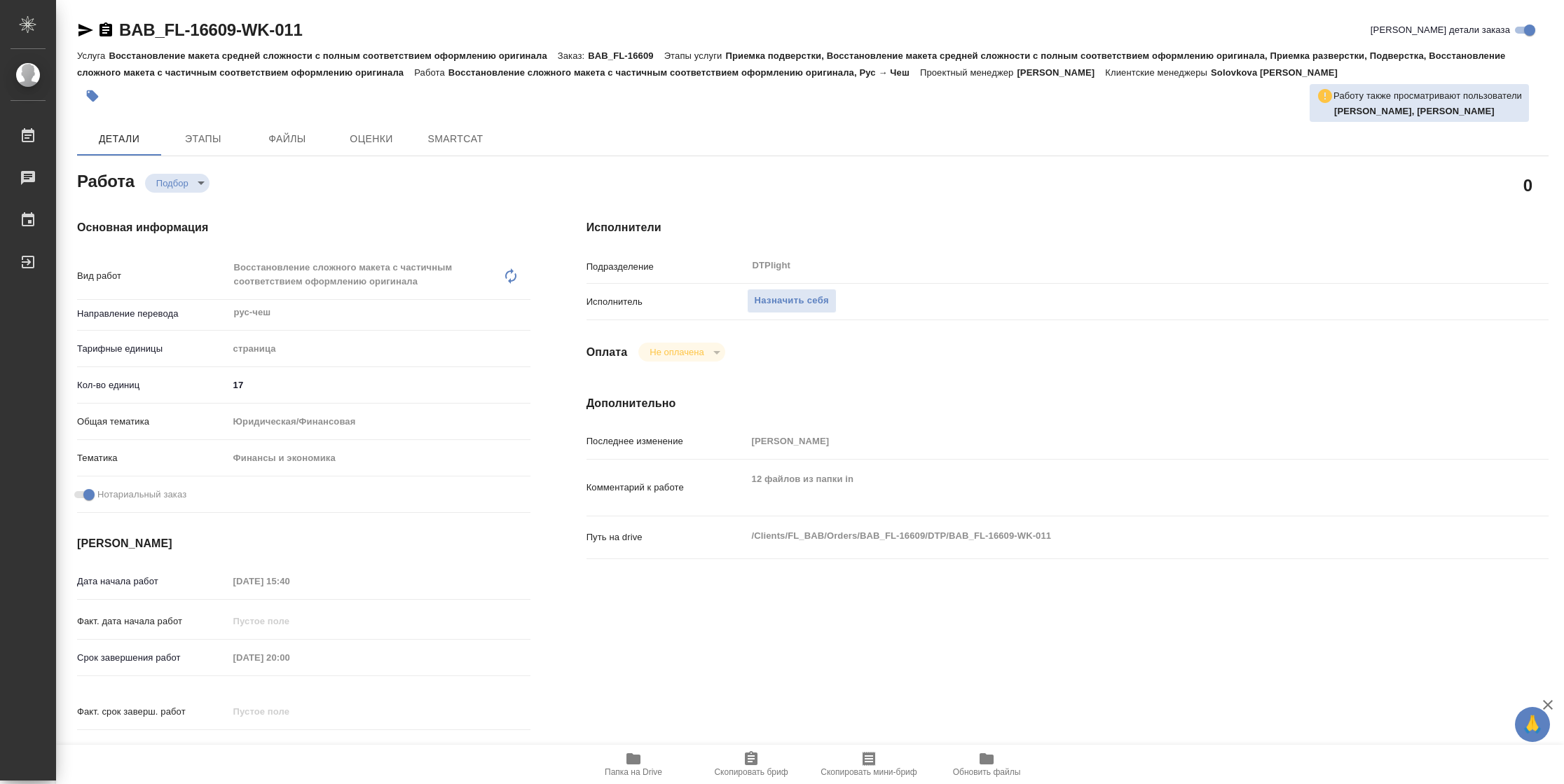
type textarea "x"
click at [629, 762] on icon "button" at bounding box center [633, 758] width 14 height 11
type textarea "x"
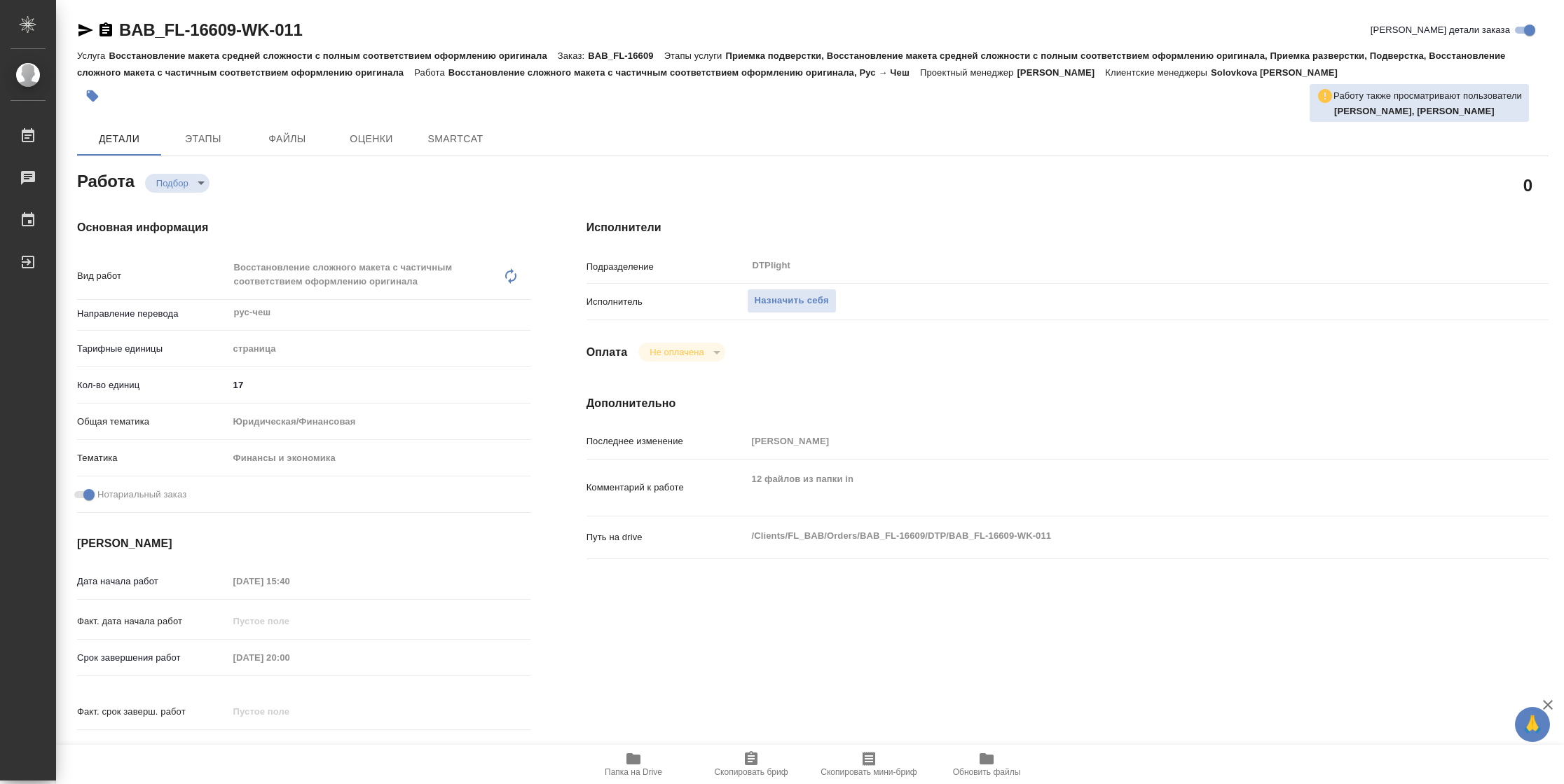
type textarea "x"
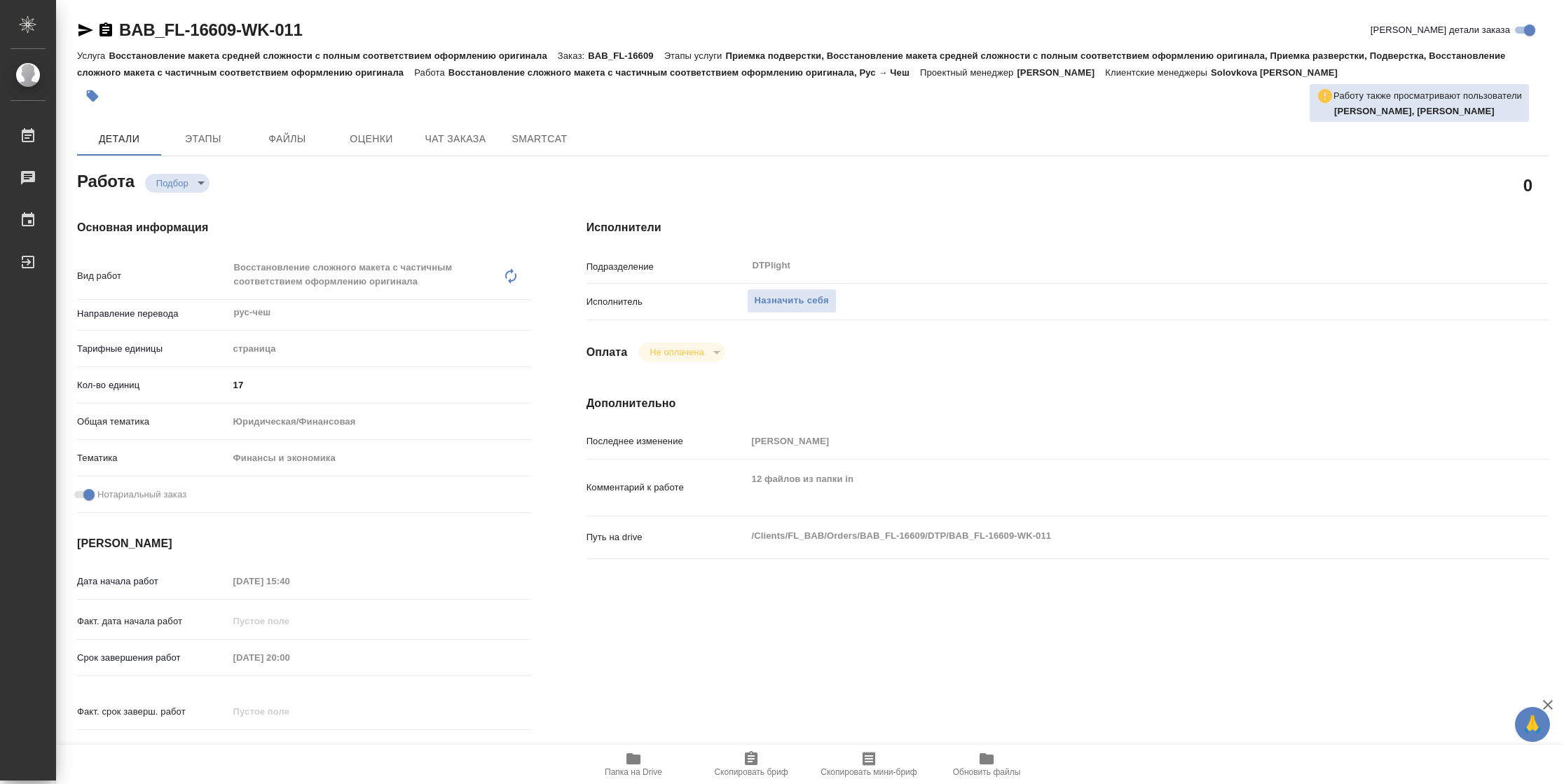
type textarea "x"
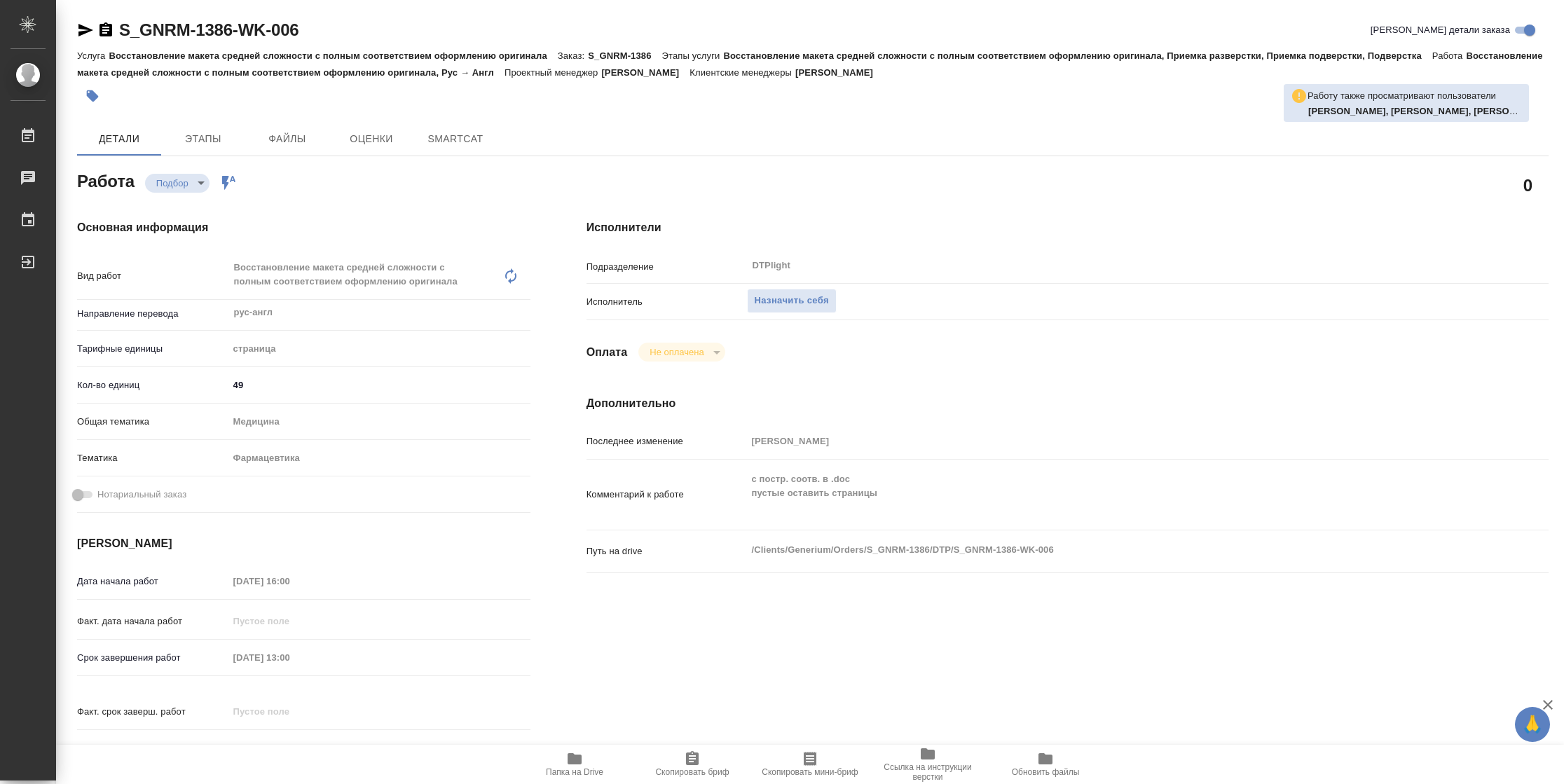
type textarea "x"
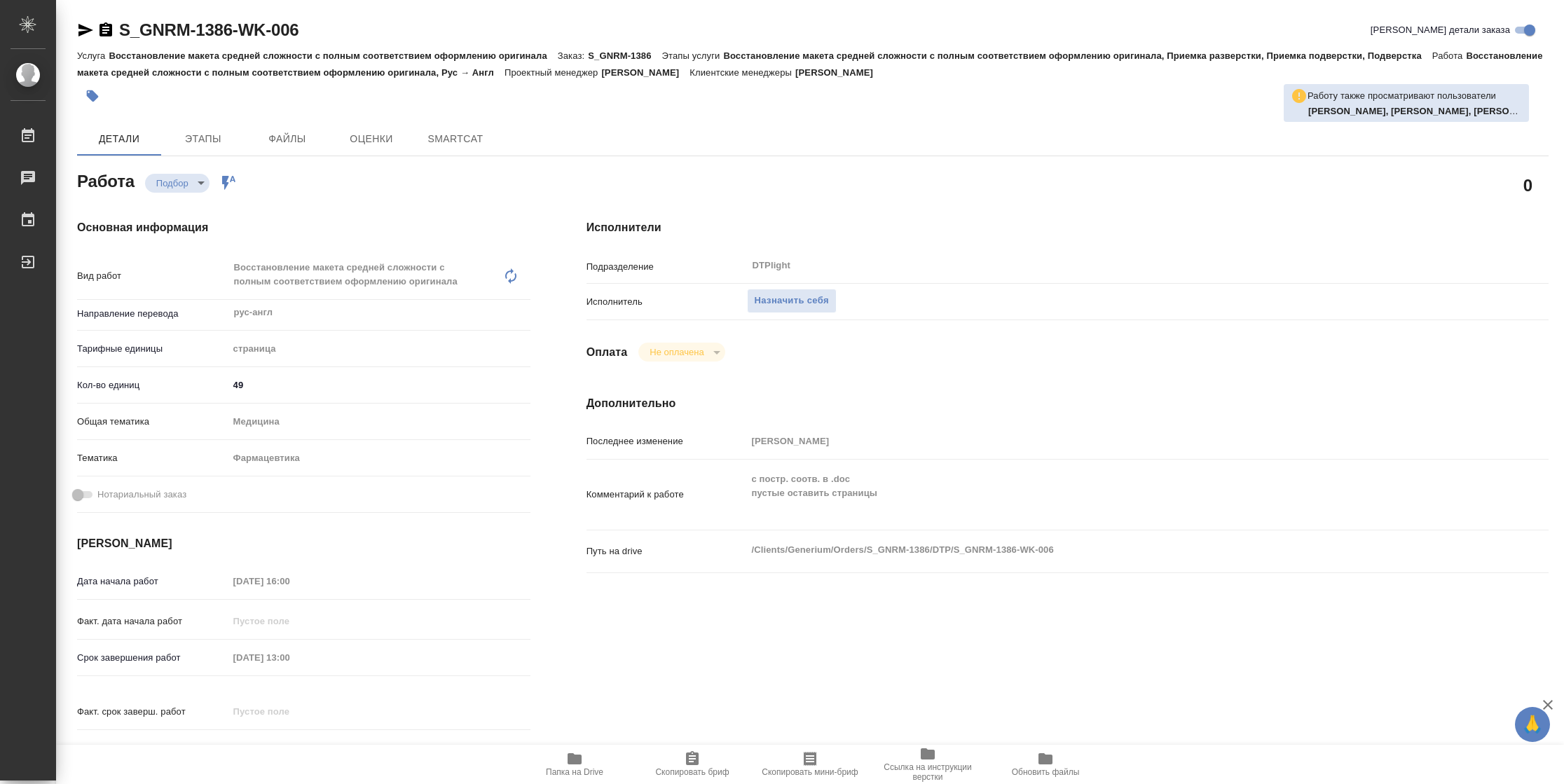
type textarea "x"
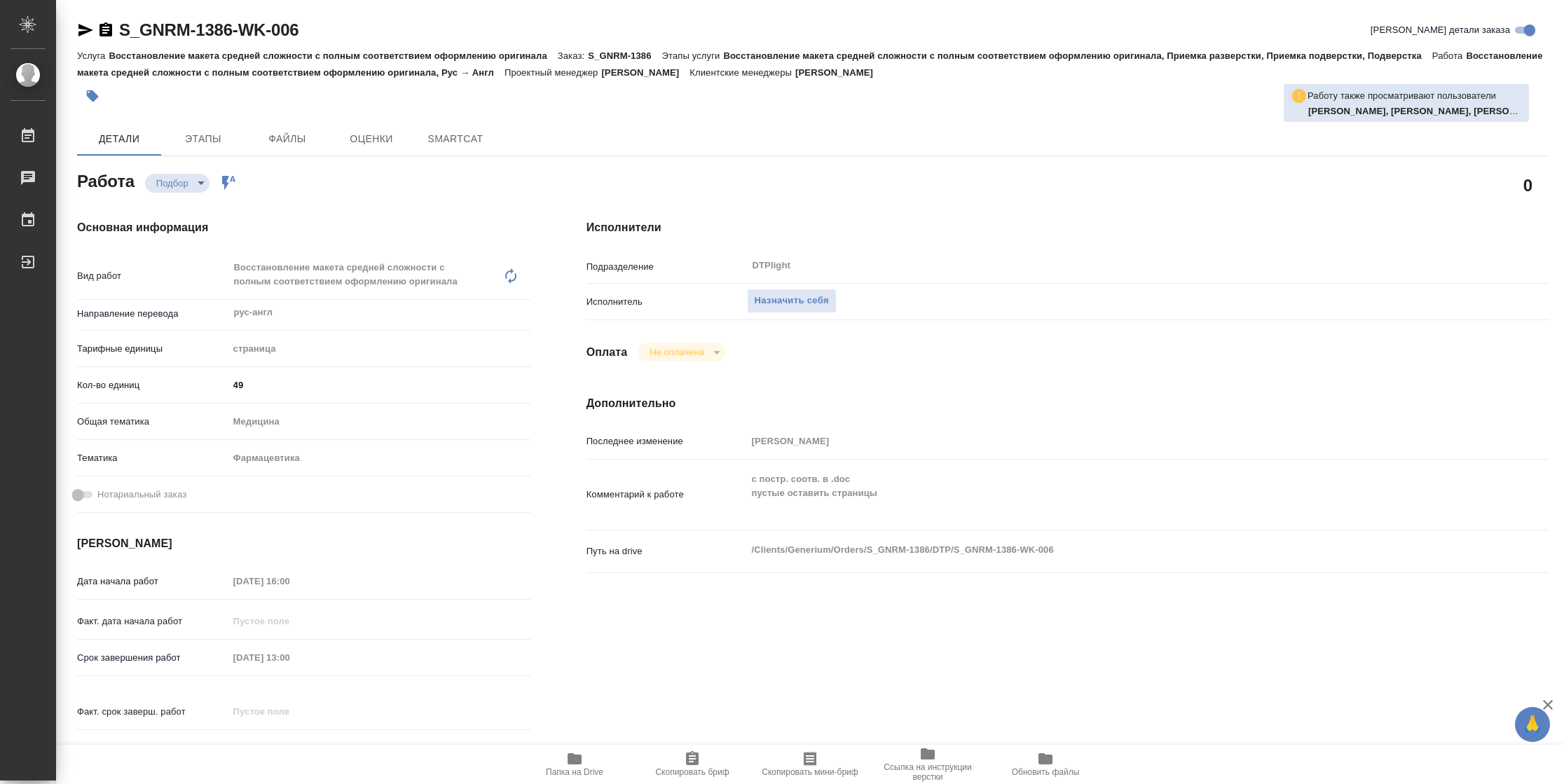
type textarea "x"
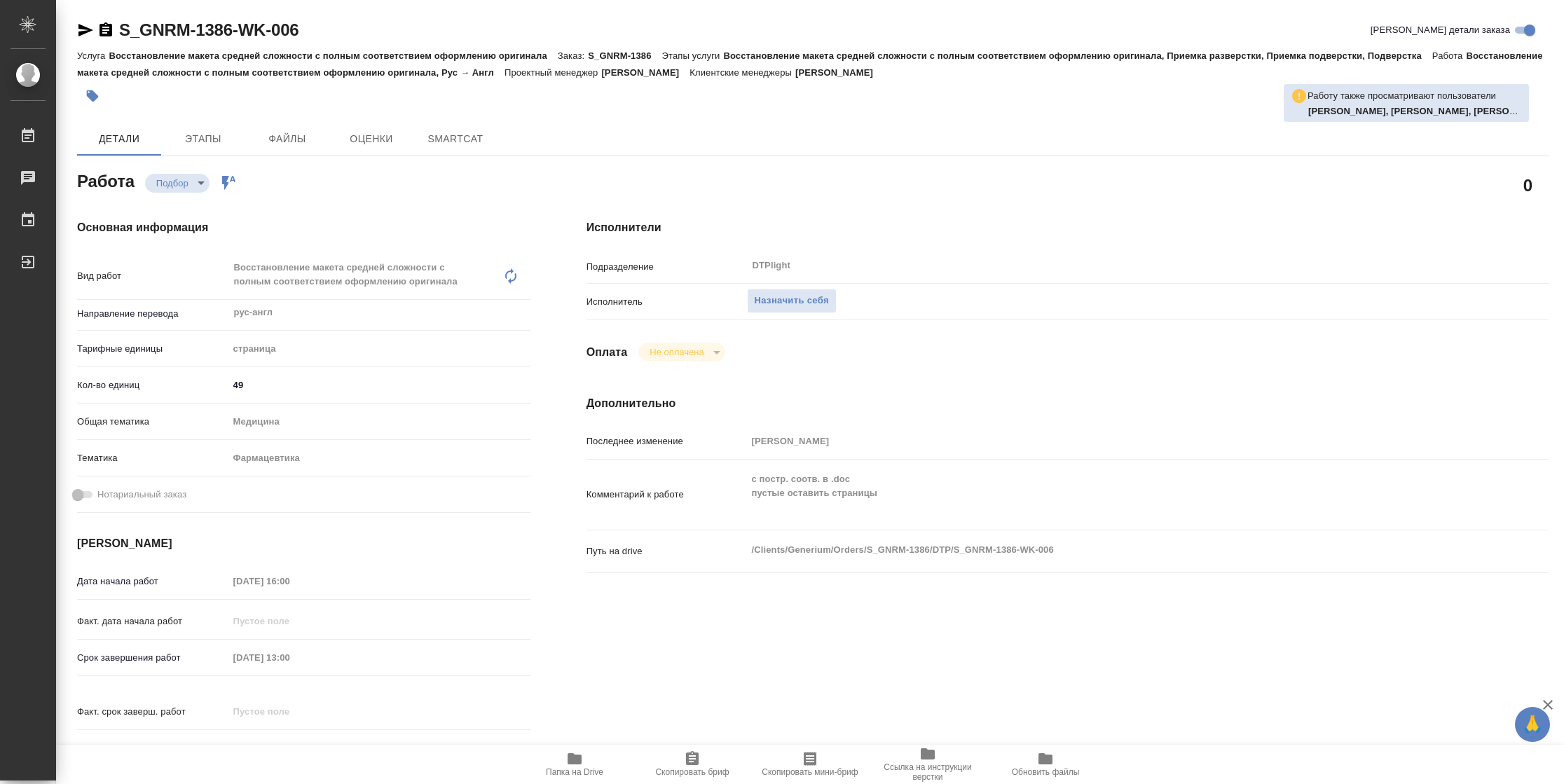
click at [569, 774] on span "Папка на Drive" at bounding box center [574, 771] width 57 height 9
type textarea "x"
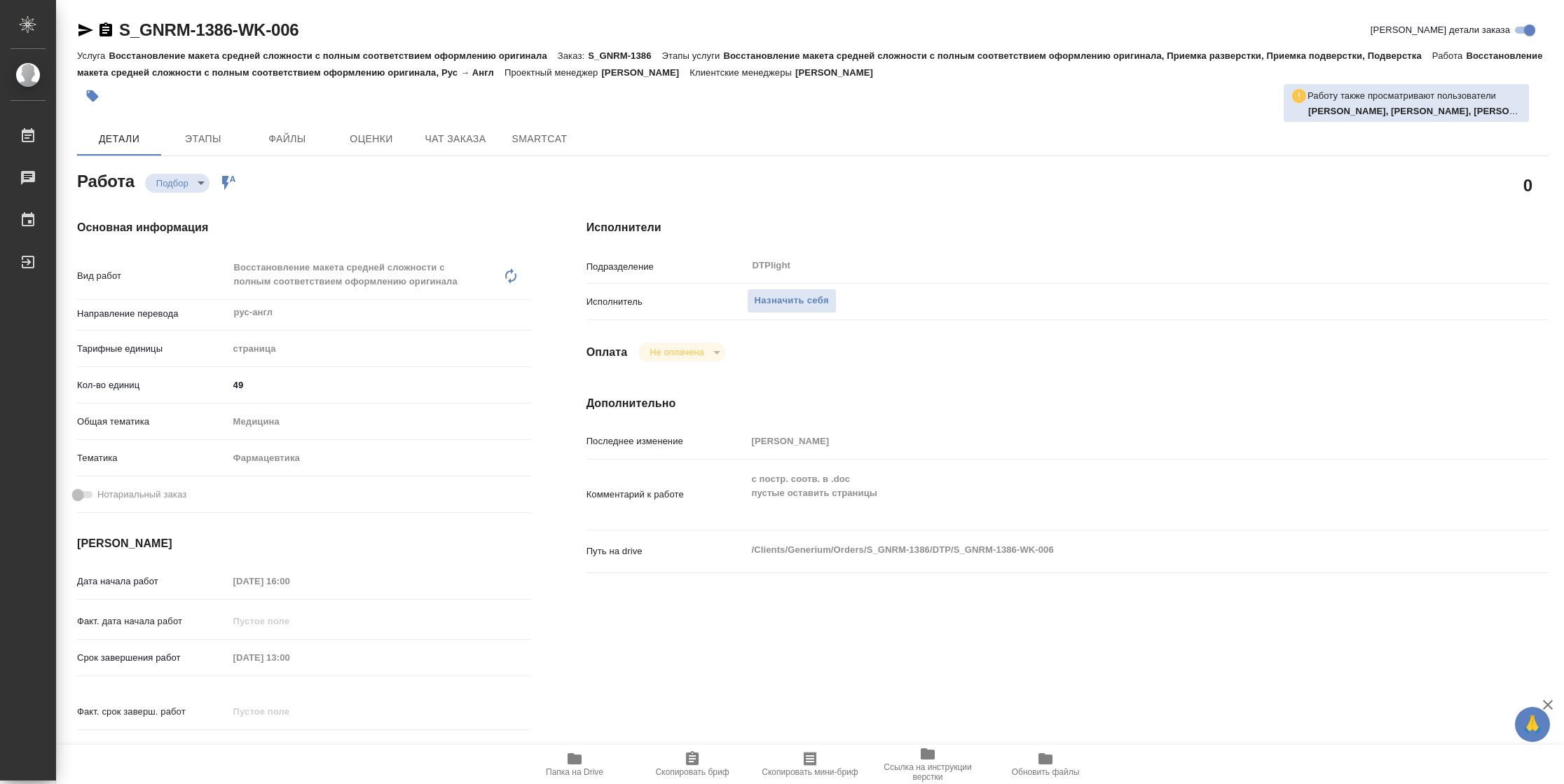
type textarea "x"
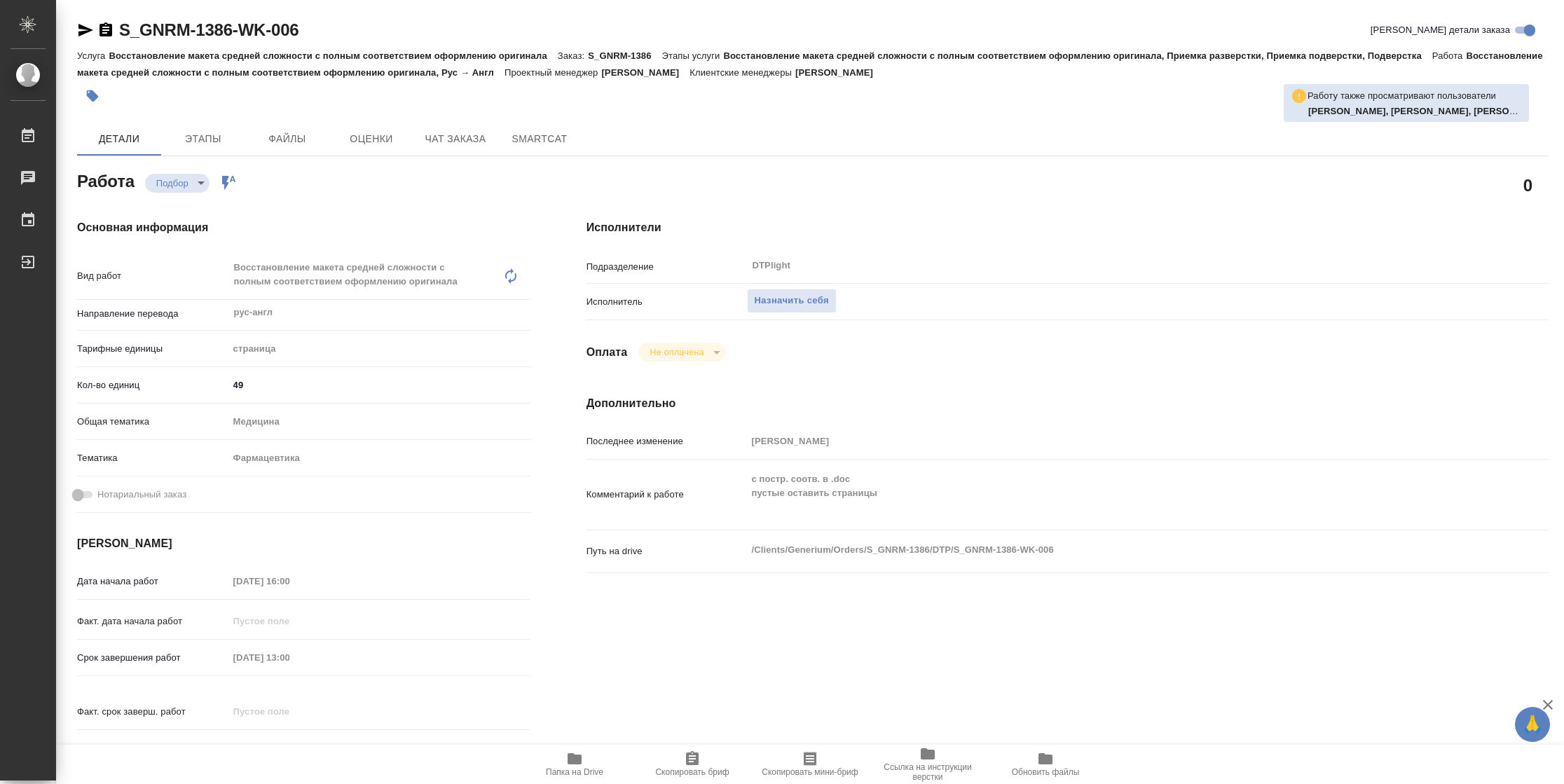
type textarea "x"
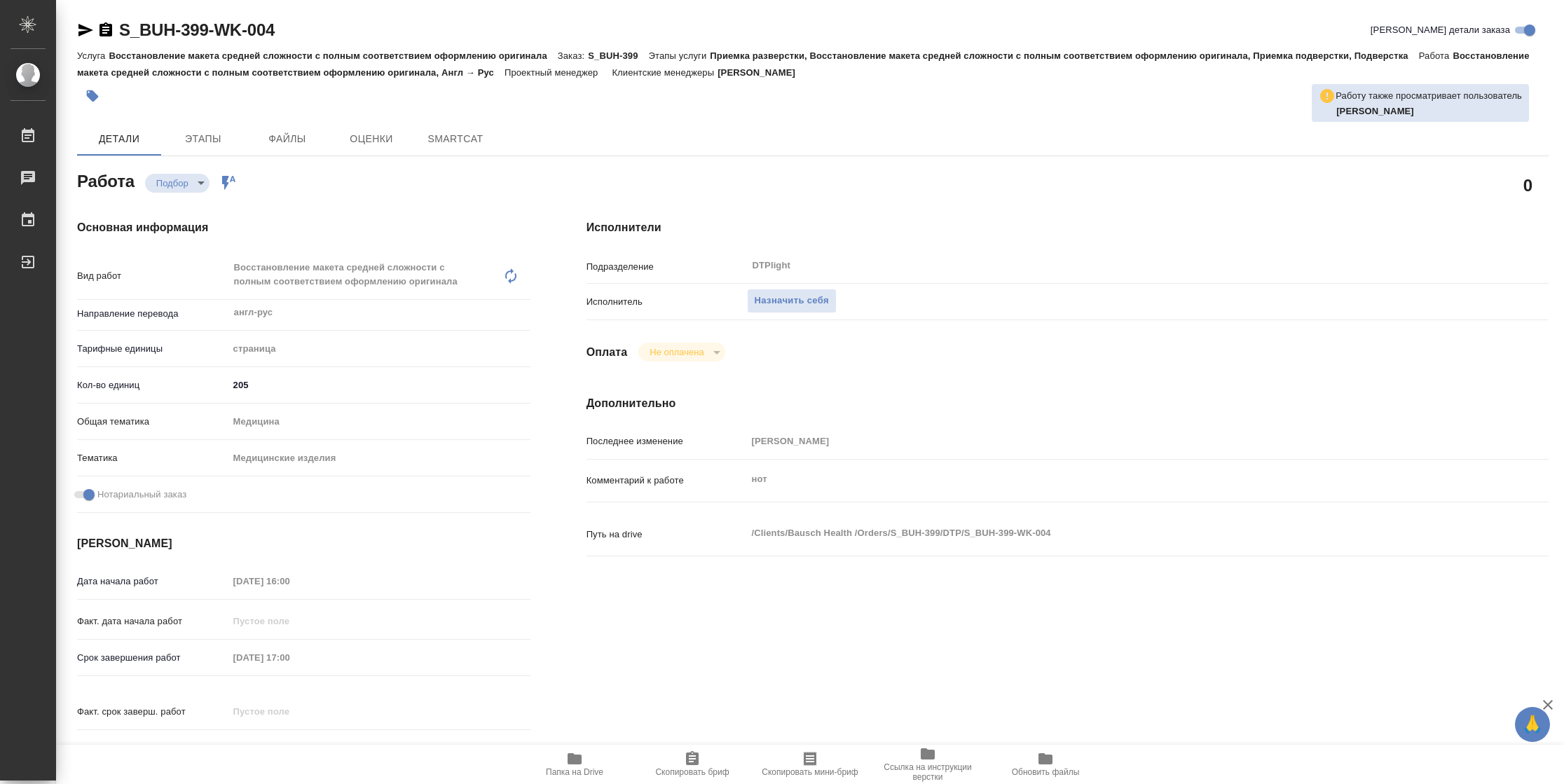
type textarea "x"
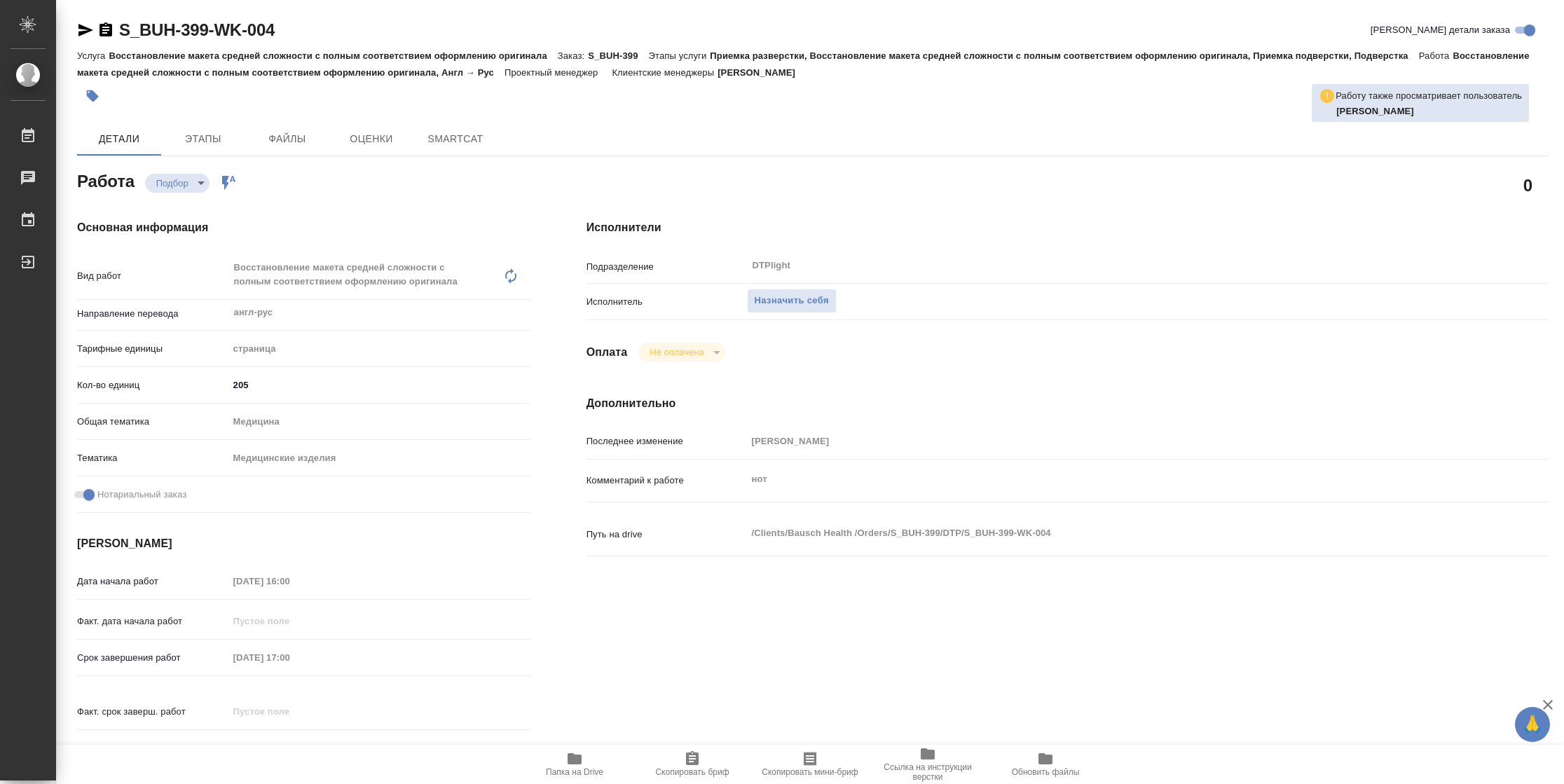
type textarea "x"
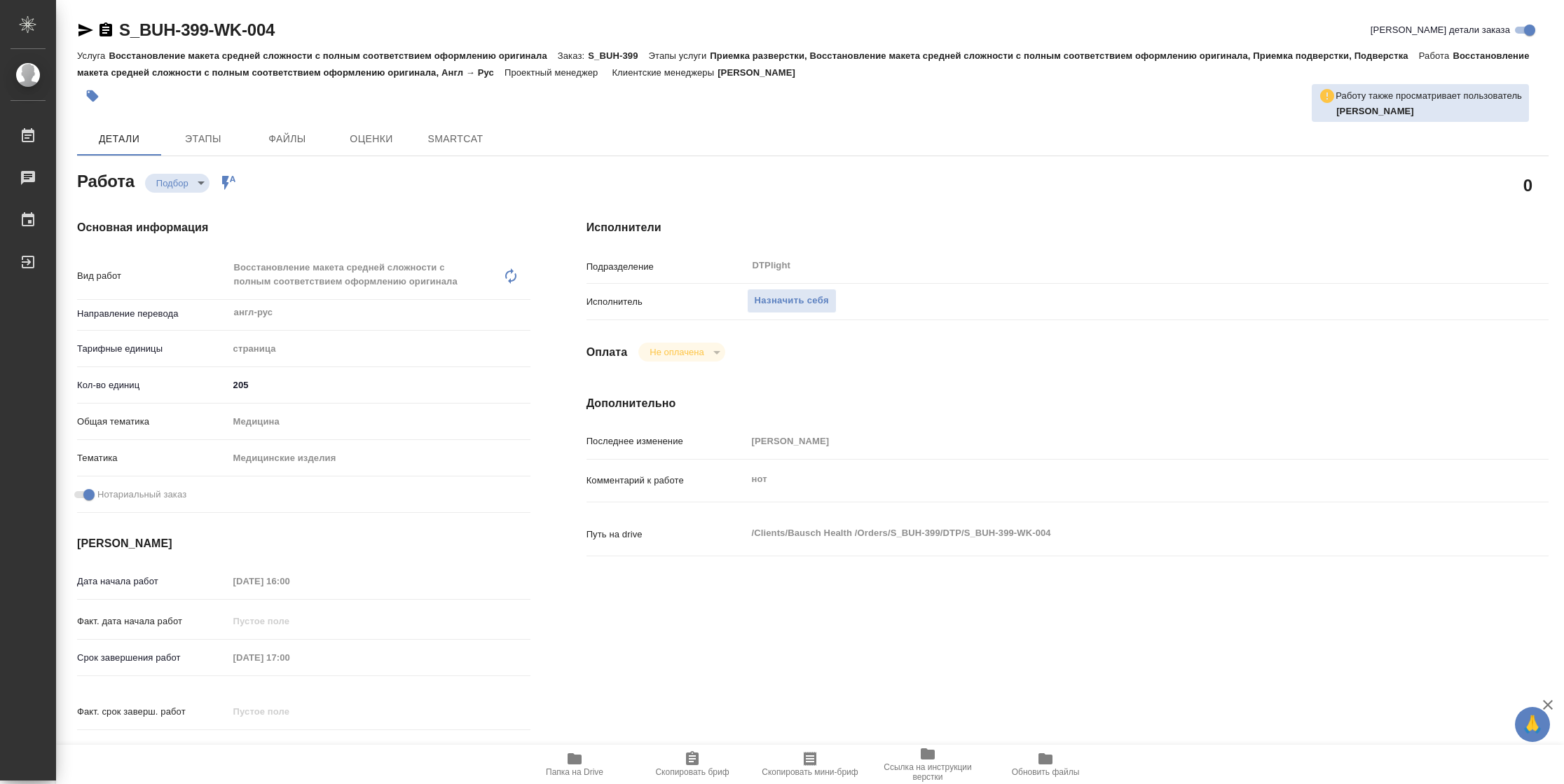
click at [587, 769] on span "Папка на Drive" at bounding box center [574, 771] width 57 height 9
type textarea "x"
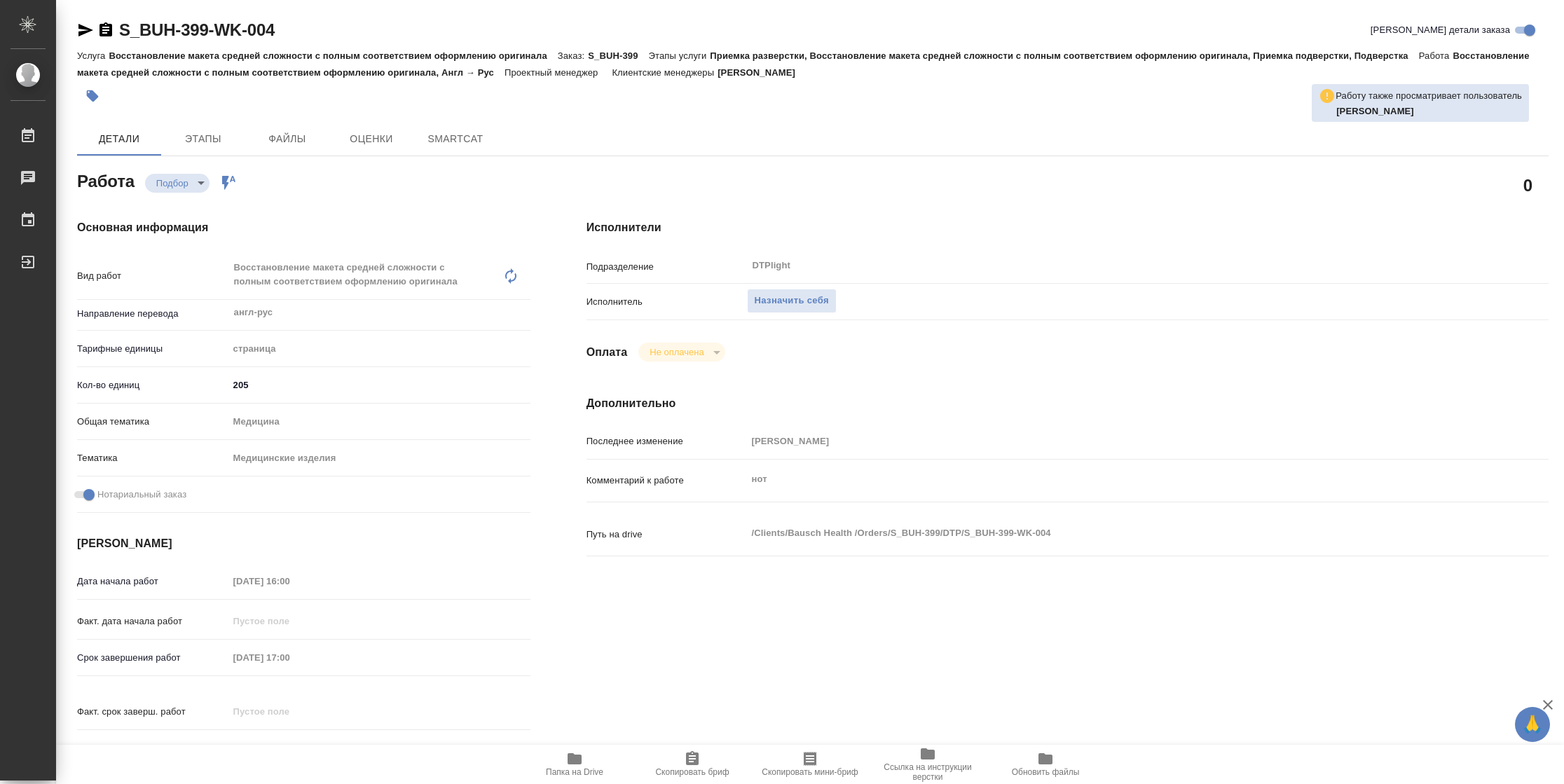
type textarea "x"
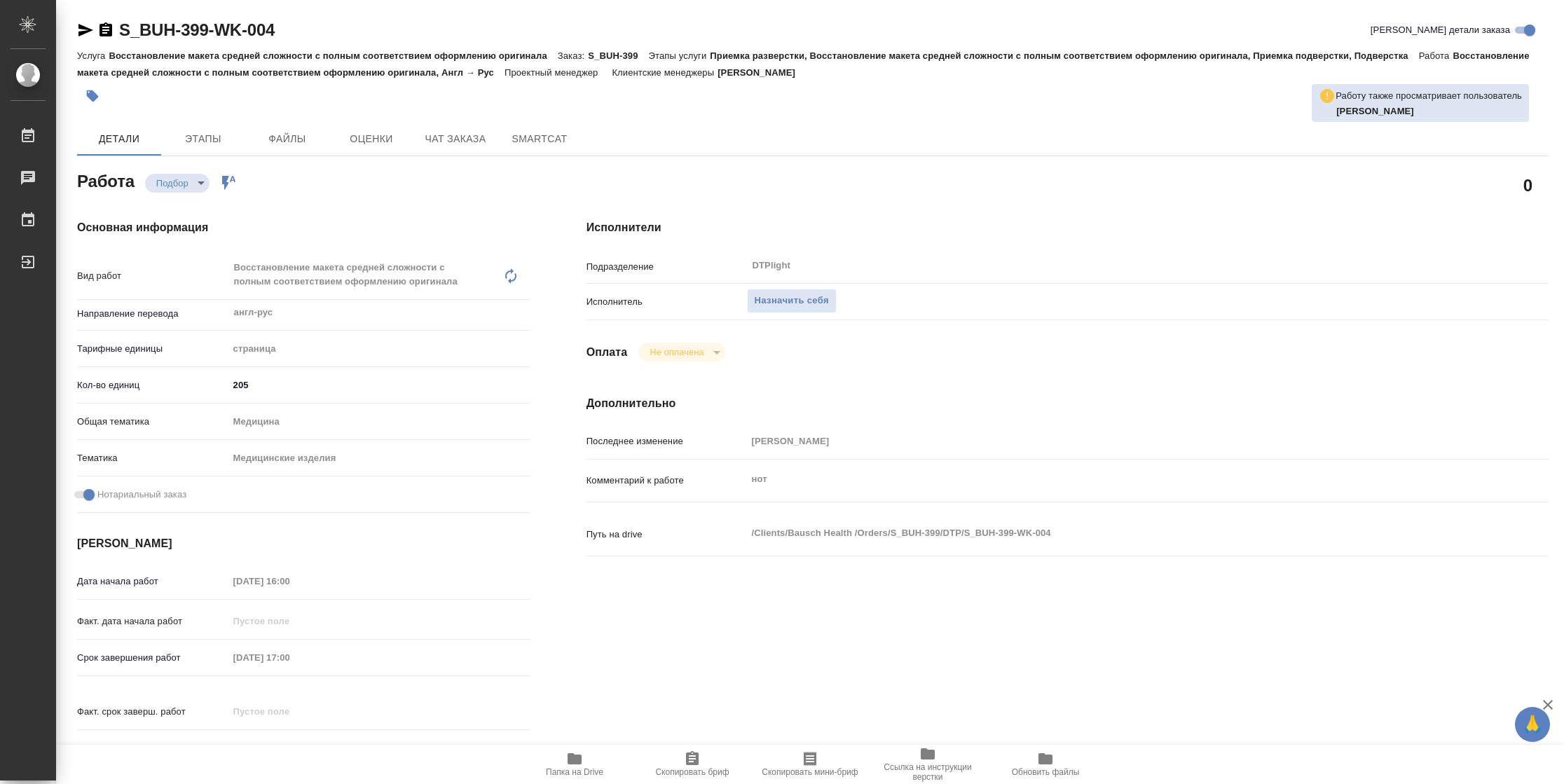
type textarea "x"
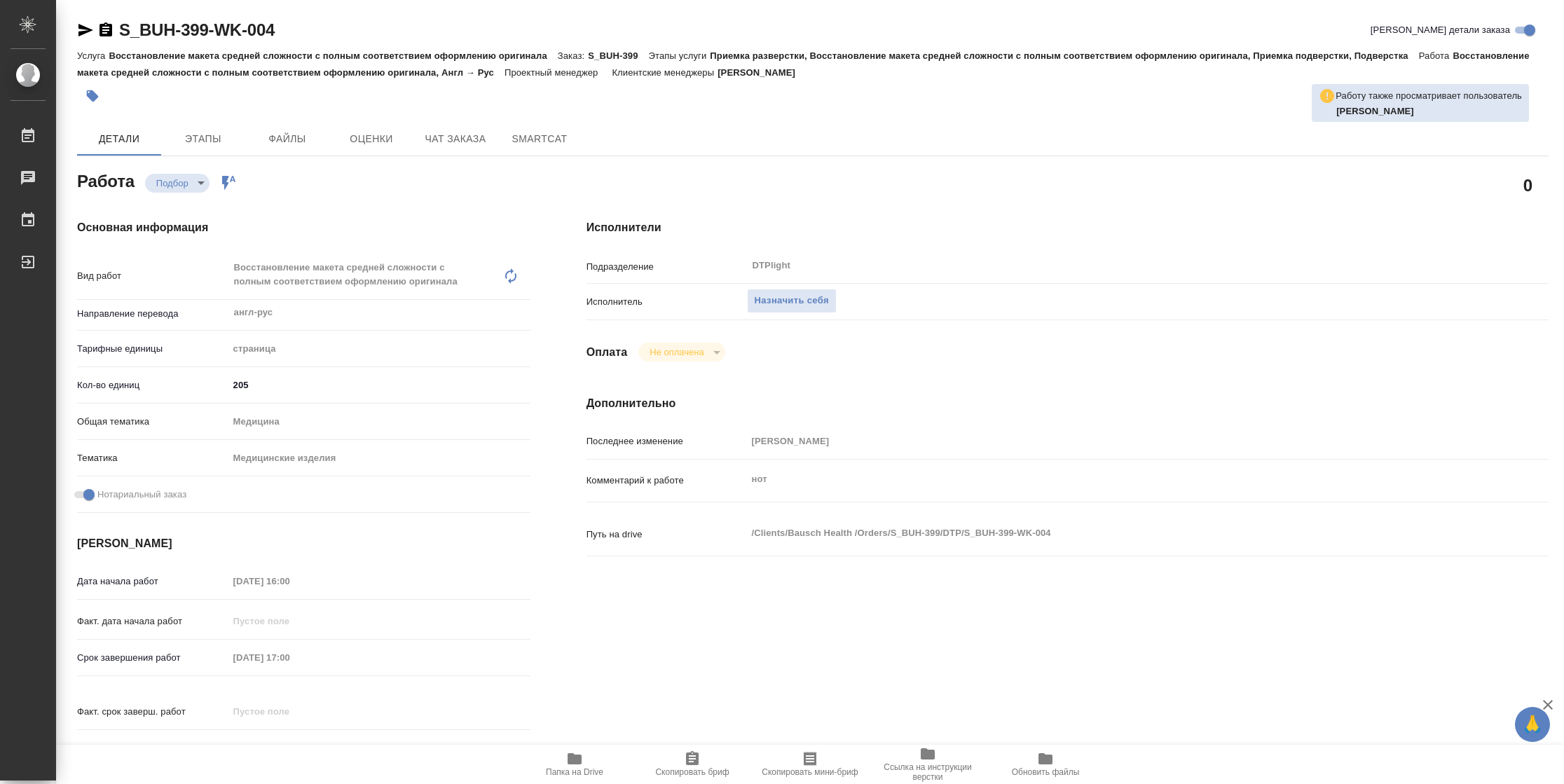
type textarea "x"
click at [775, 290] on button "Назначить себя" at bounding box center [791, 301] width 90 height 25
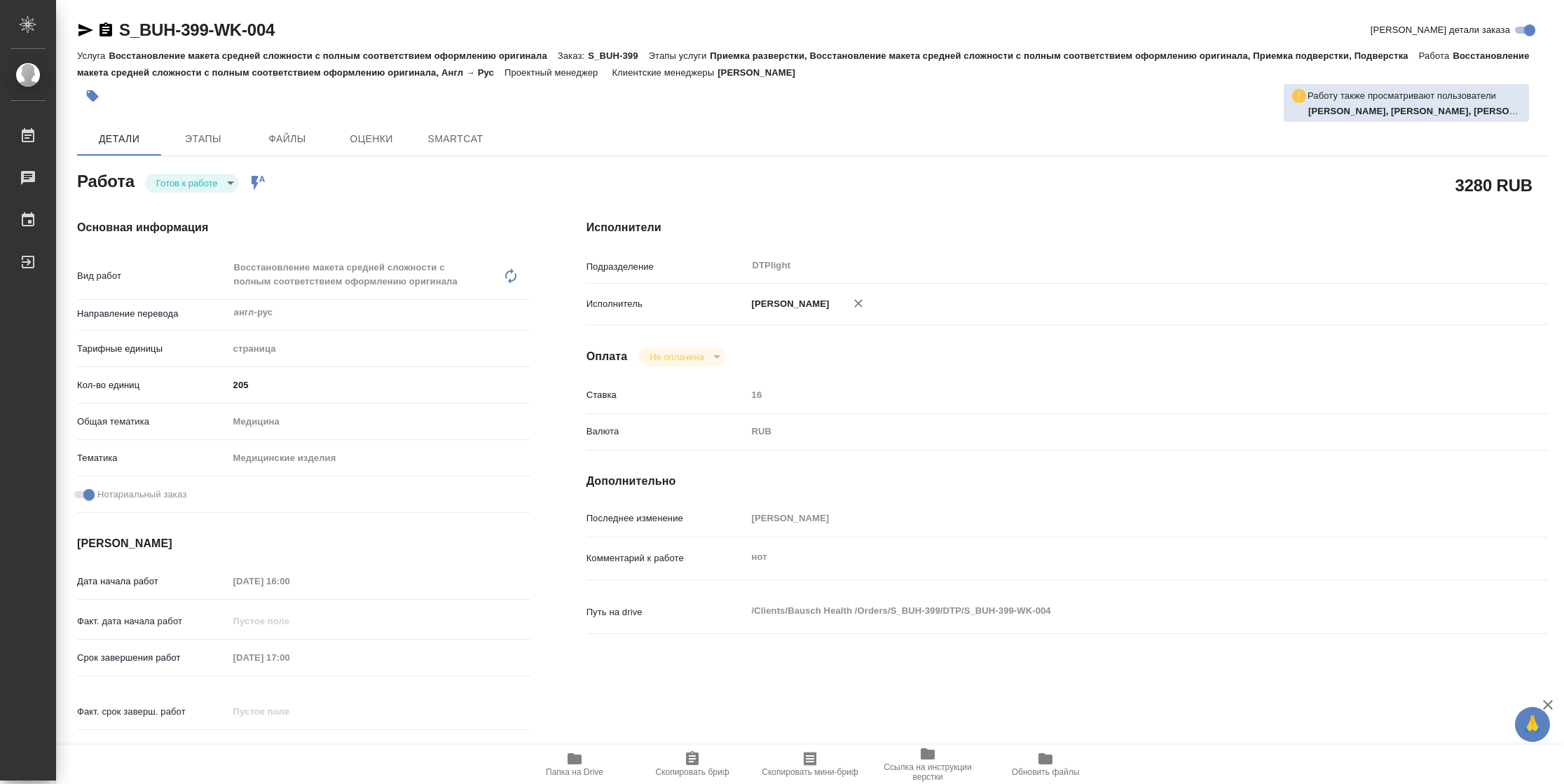
type textarea "x"
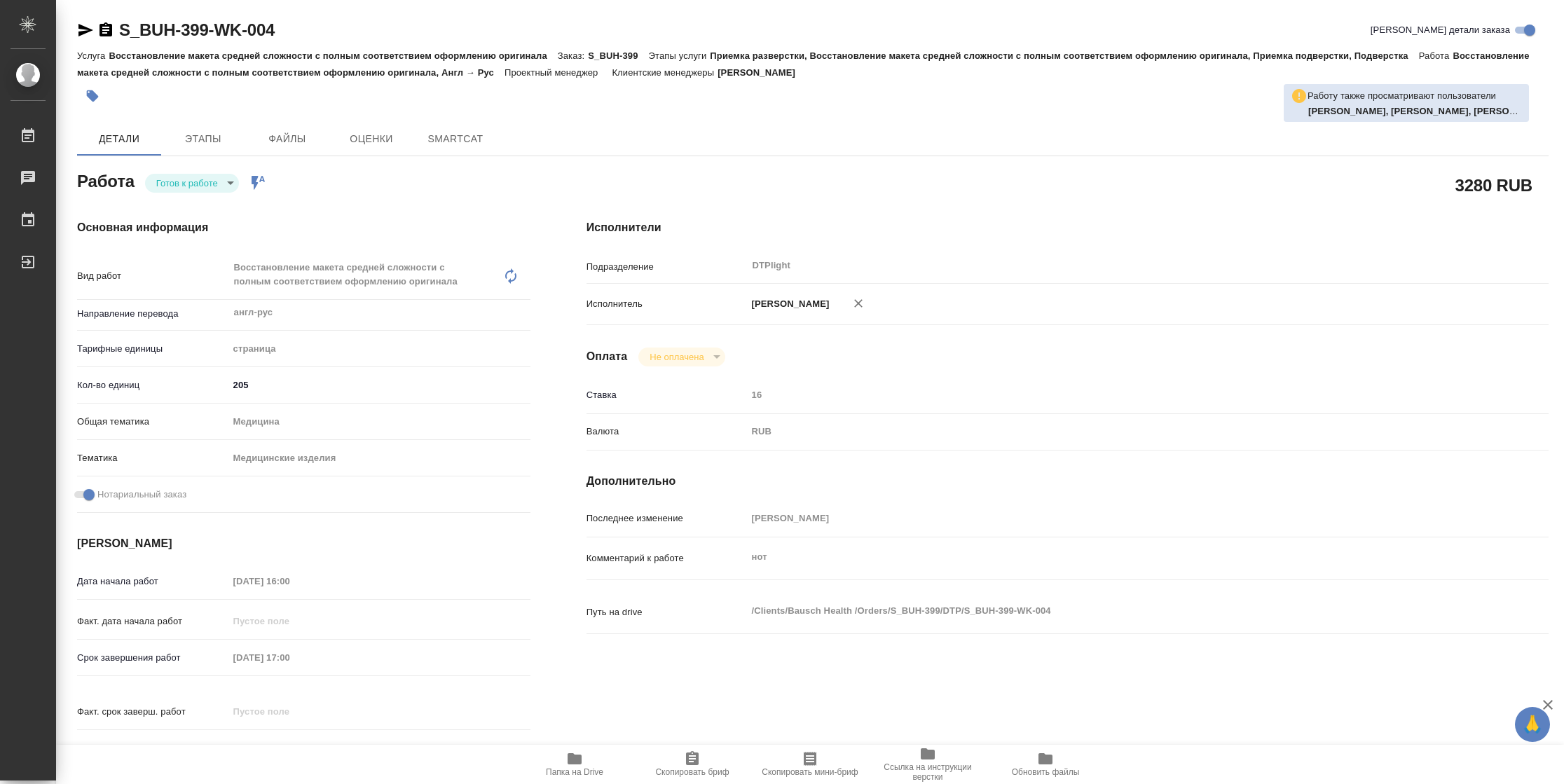
type textarea "x"
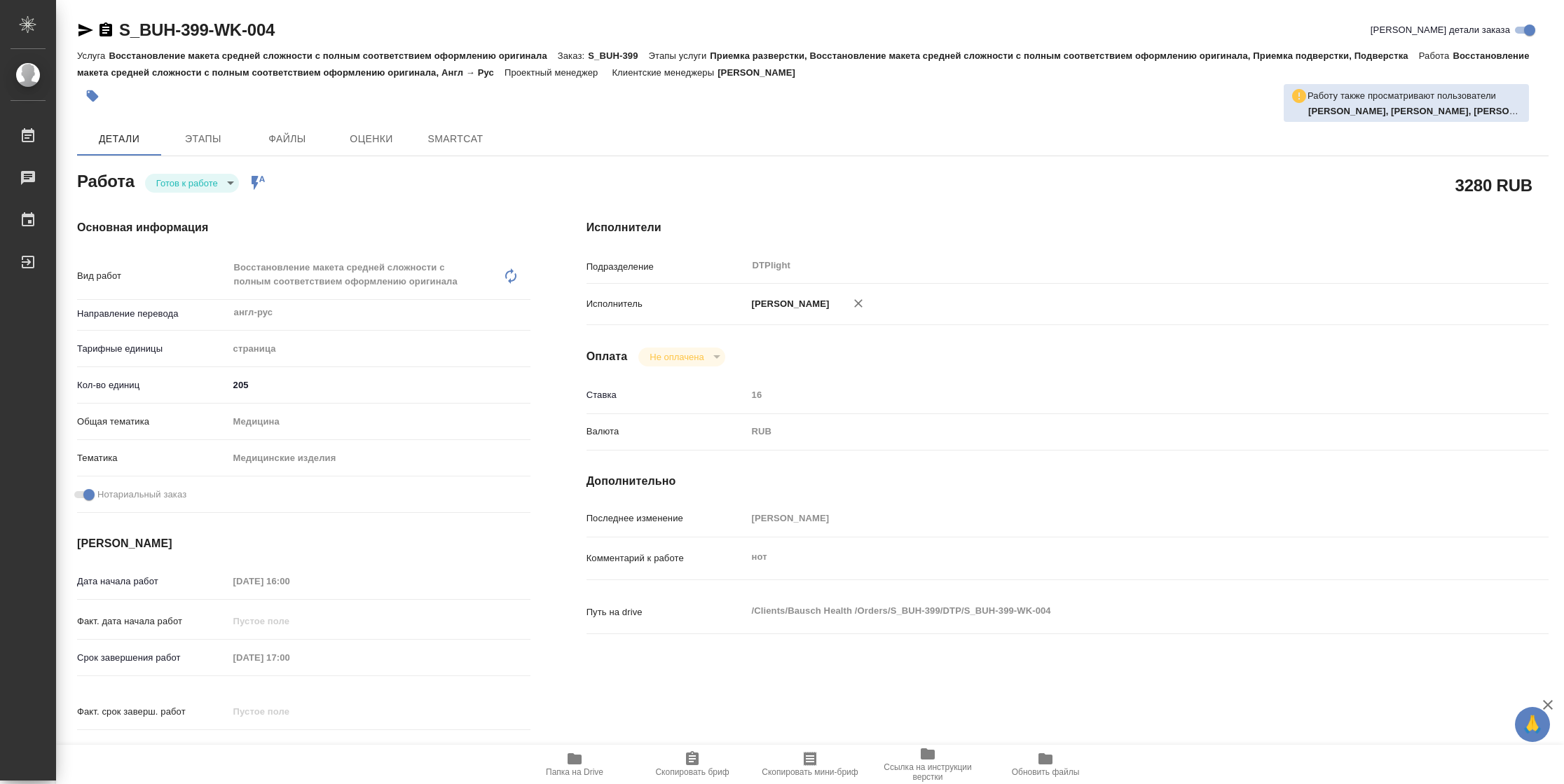
type textarea "x"
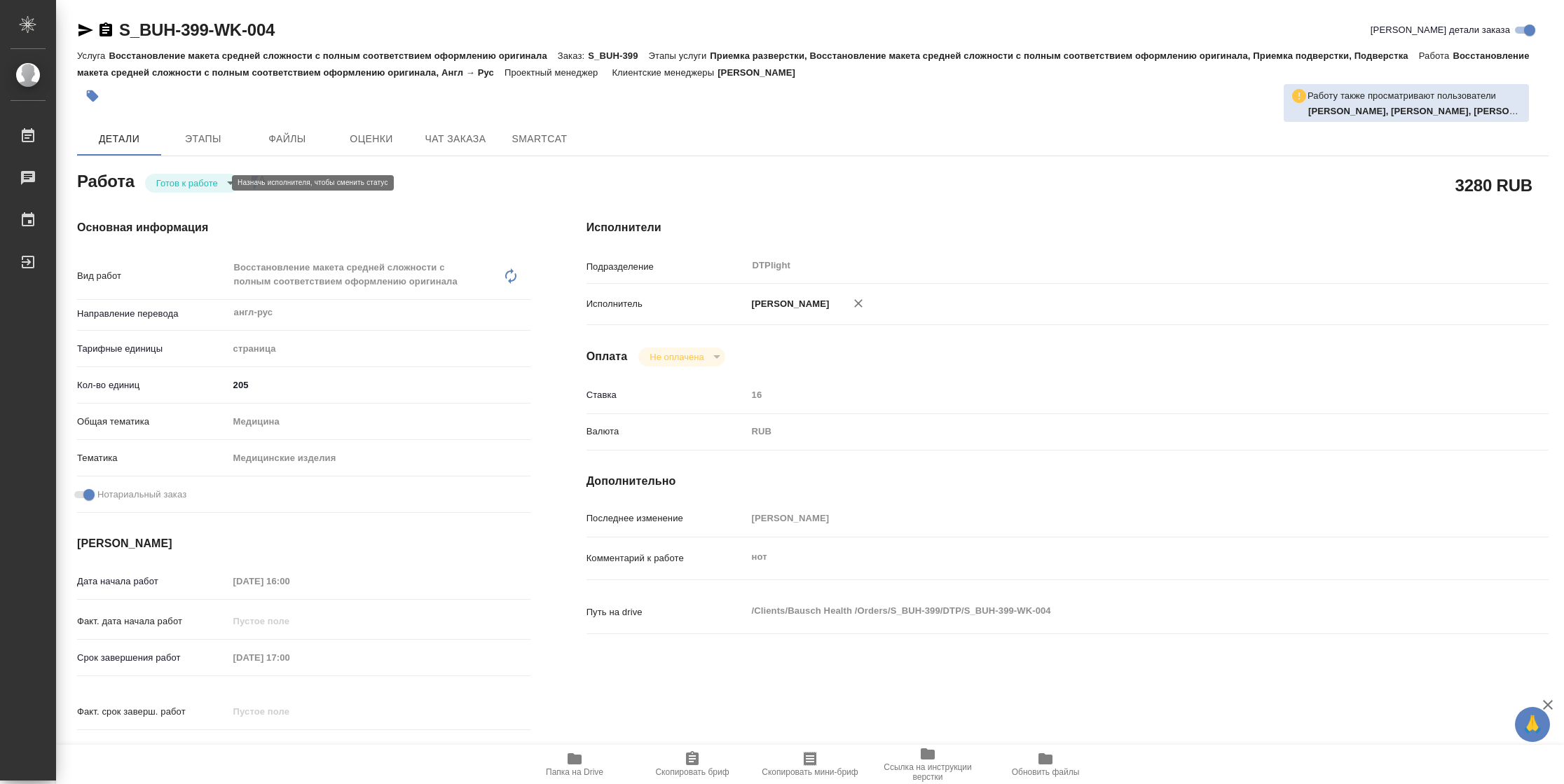
click at [180, 182] on body "🙏 .cls-1 fill:#fff; AWATERA [PERSON_NAME] Чаты График Выйти S_BUH-399-WK-004 Кр…" at bounding box center [782, 392] width 1564 height 784
click at [182, 182] on button "В работе" at bounding box center [180, 183] width 46 height 15
type textarea "x"
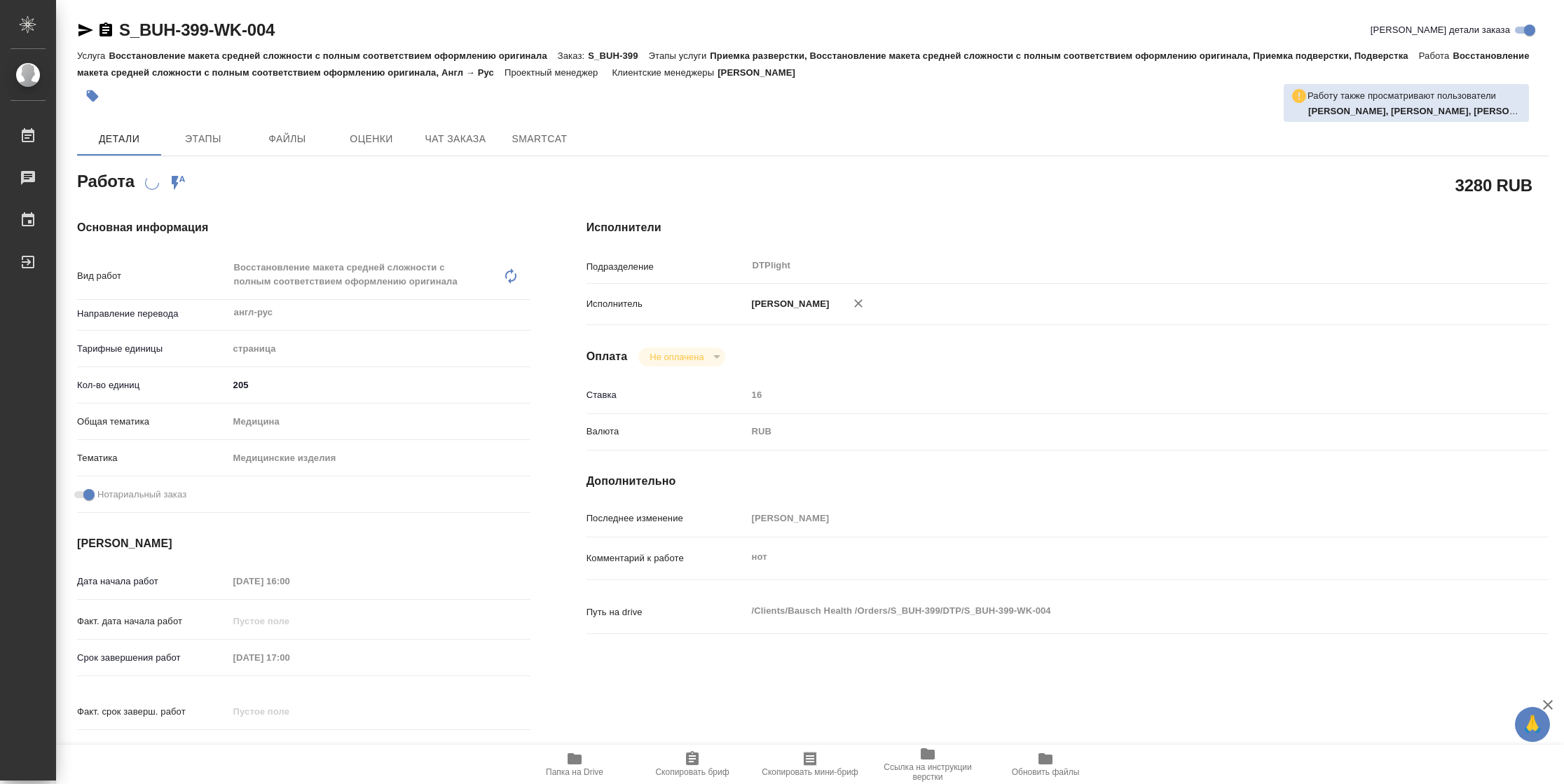
type textarea "x"
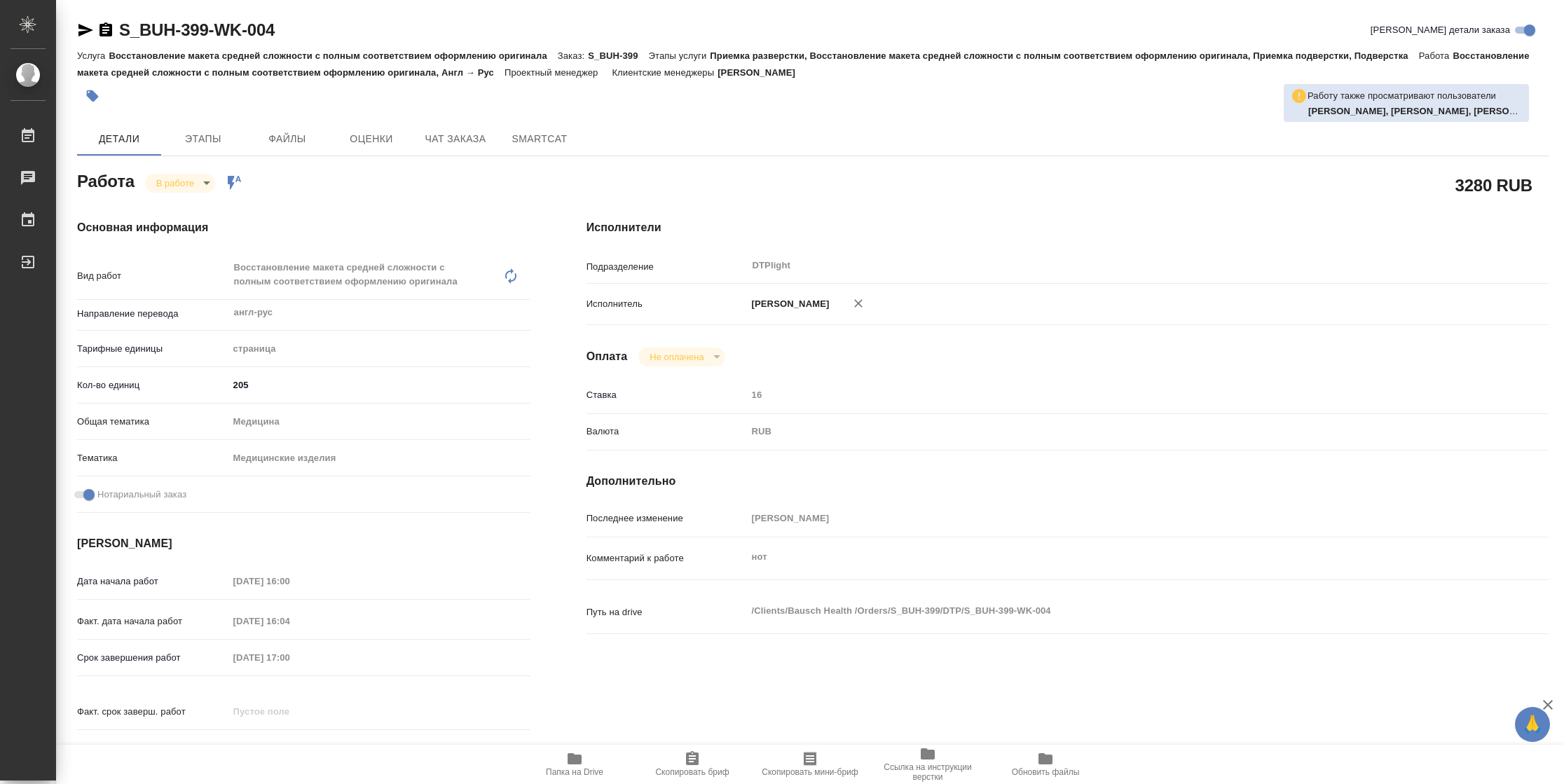
type textarea "x"
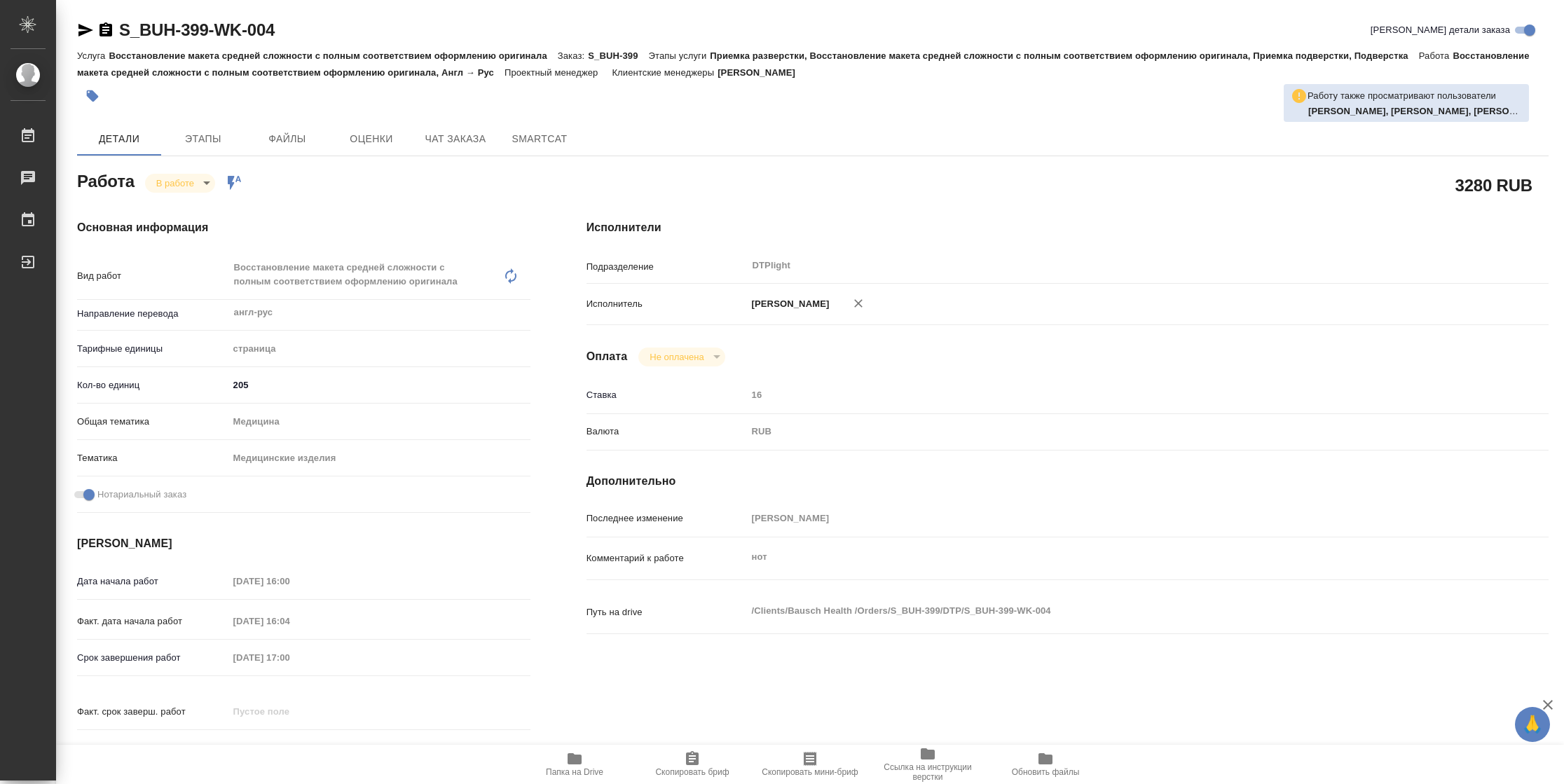
type textarea "x"
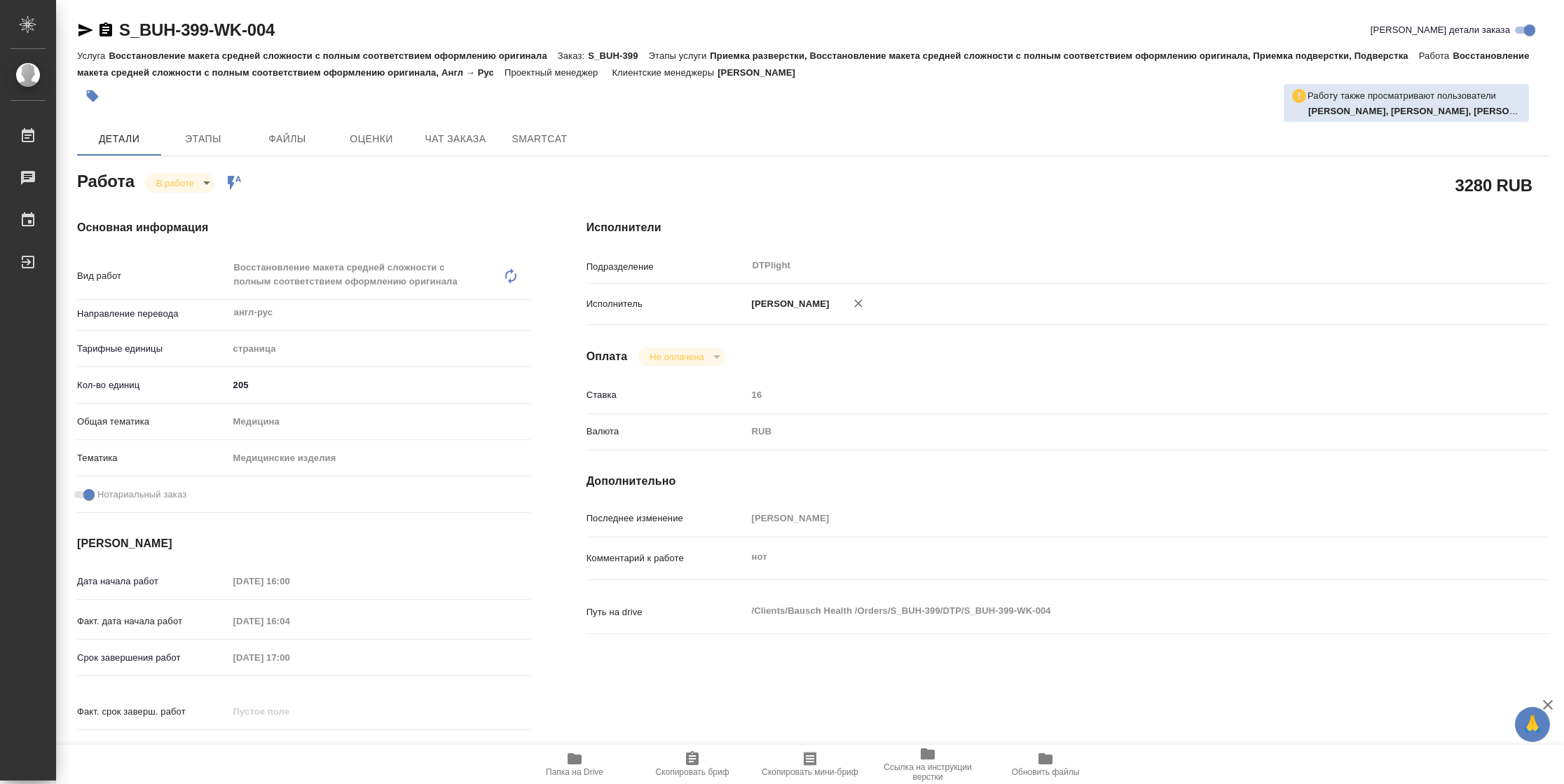
type textarea "x"
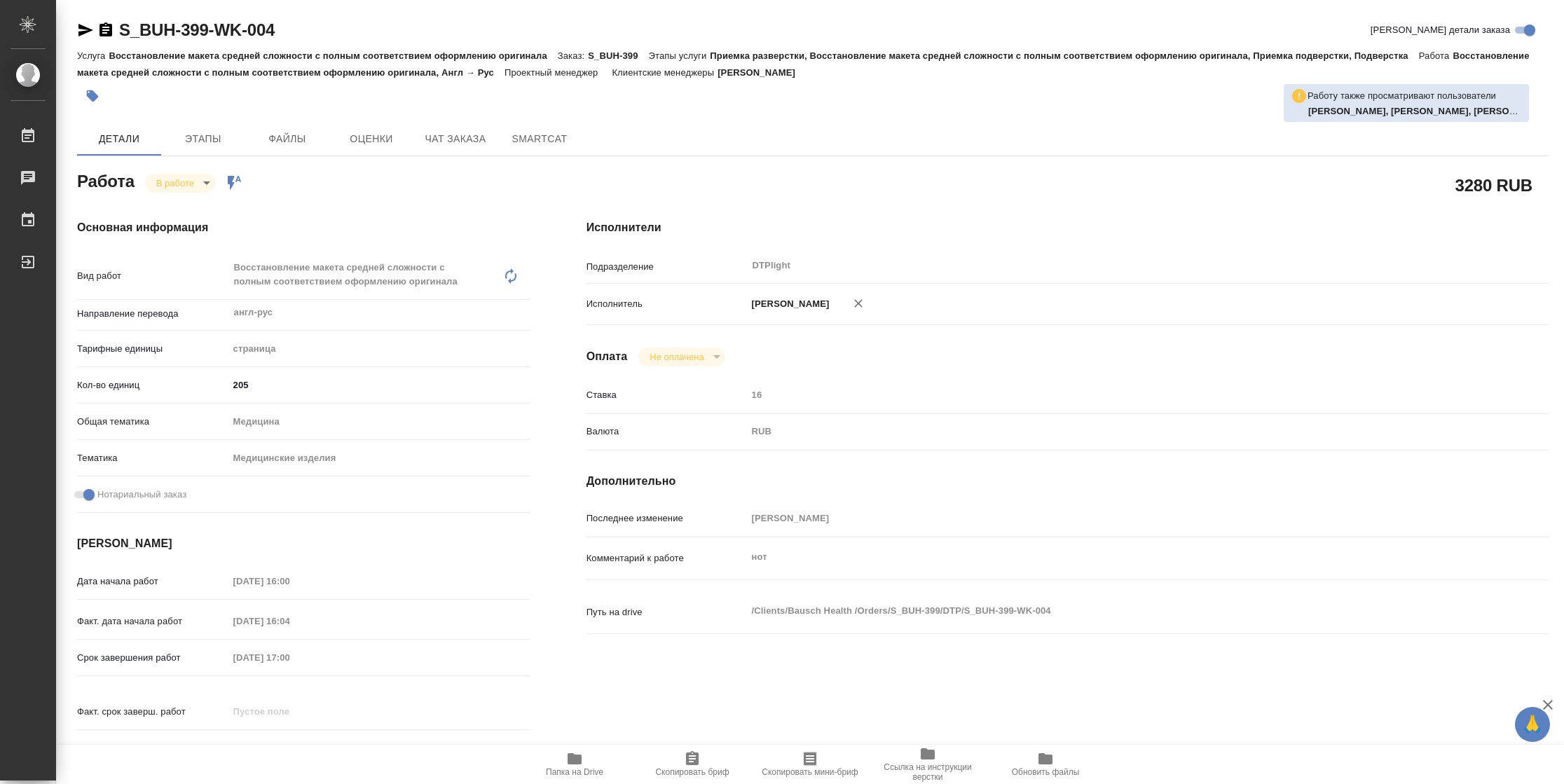
type textarea "x"
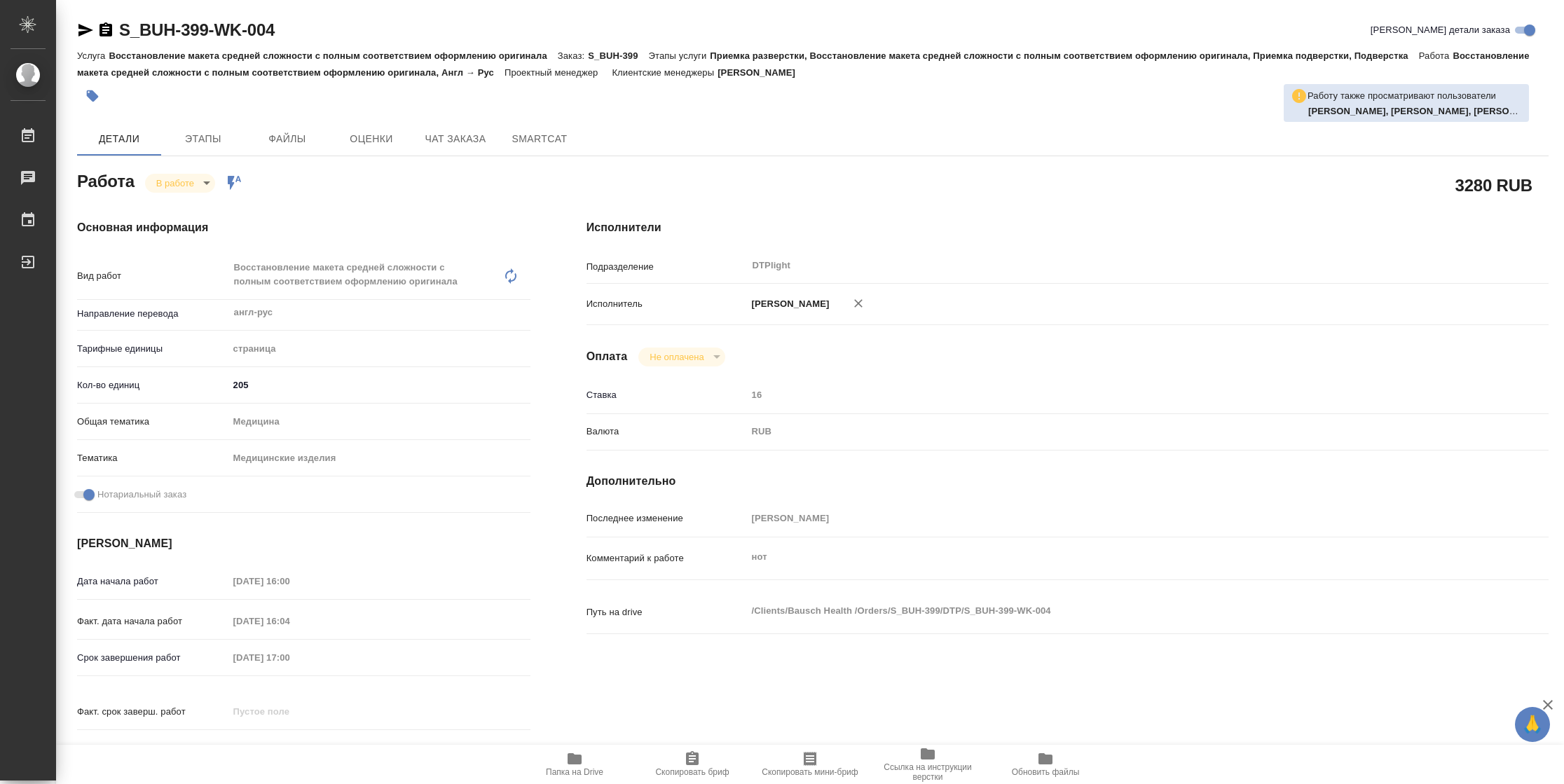
type textarea "x"
